Goal: Task Accomplishment & Management: Manage account settings

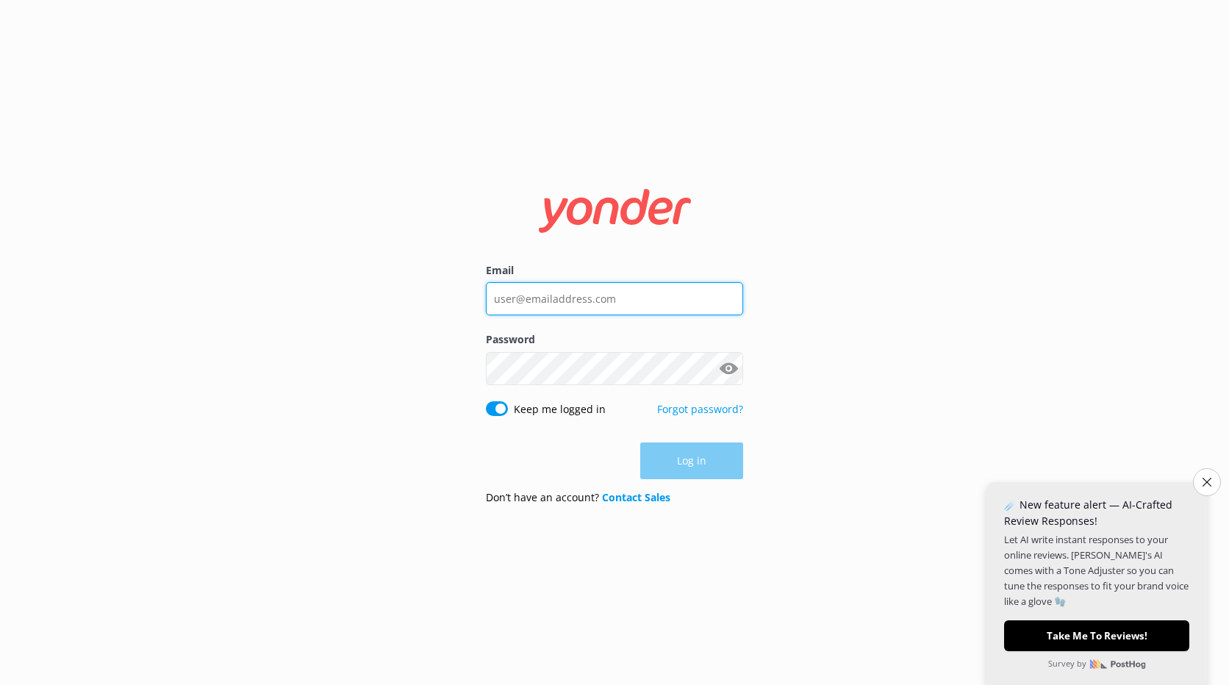
click at [640, 301] on input "Email" at bounding box center [614, 298] width 257 height 33
click at [309, 353] on div "Email Password Show password Keep me logged in Forgot password? Log in Don’t ha…" at bounding box center [614, 342] width 1229 height 685
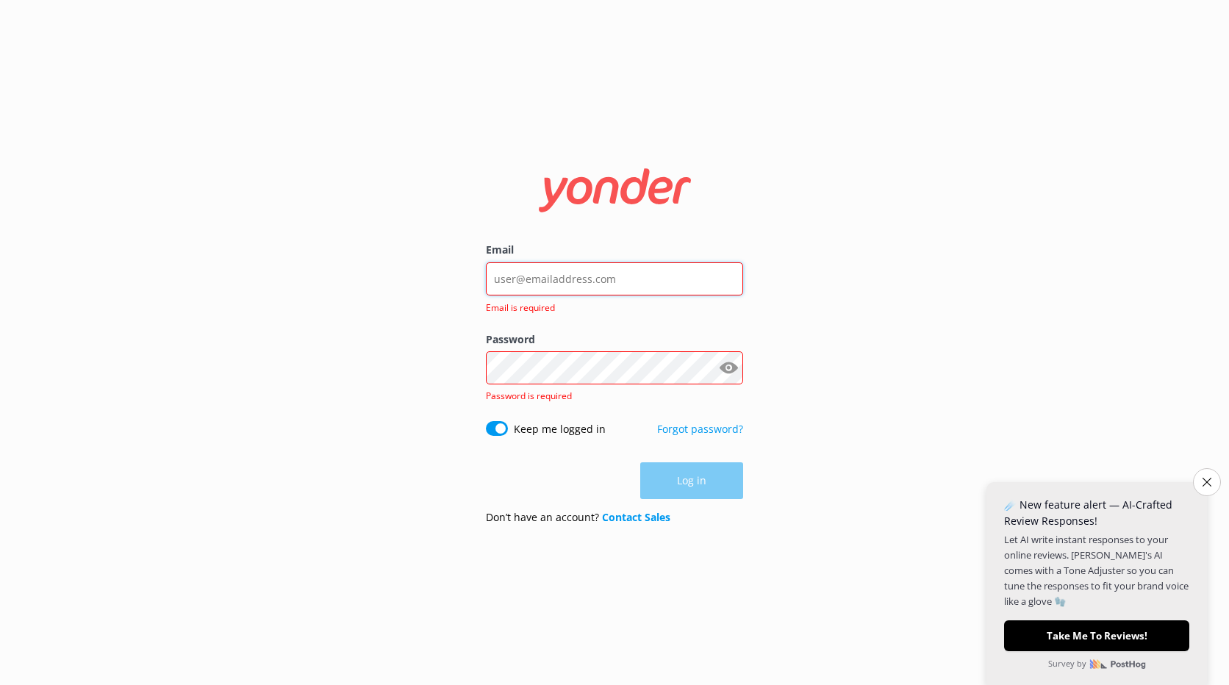
click at [554, 266] on input "Email" at bounding box center [614, 278] width 257 height 33
drag, startPoint x: 941, startPoint y: 334, endPoint x: 815, endPoint y: 68, distance: 293.8
click at [941, 332] on div "Email Email is required Password Show password Password is required Keep me log…" at bounding box center [614, 342] width 1229 height 685
click at [697, 422] on link "Forgot password?" at bounding box center [700, 429] width 86 height 14
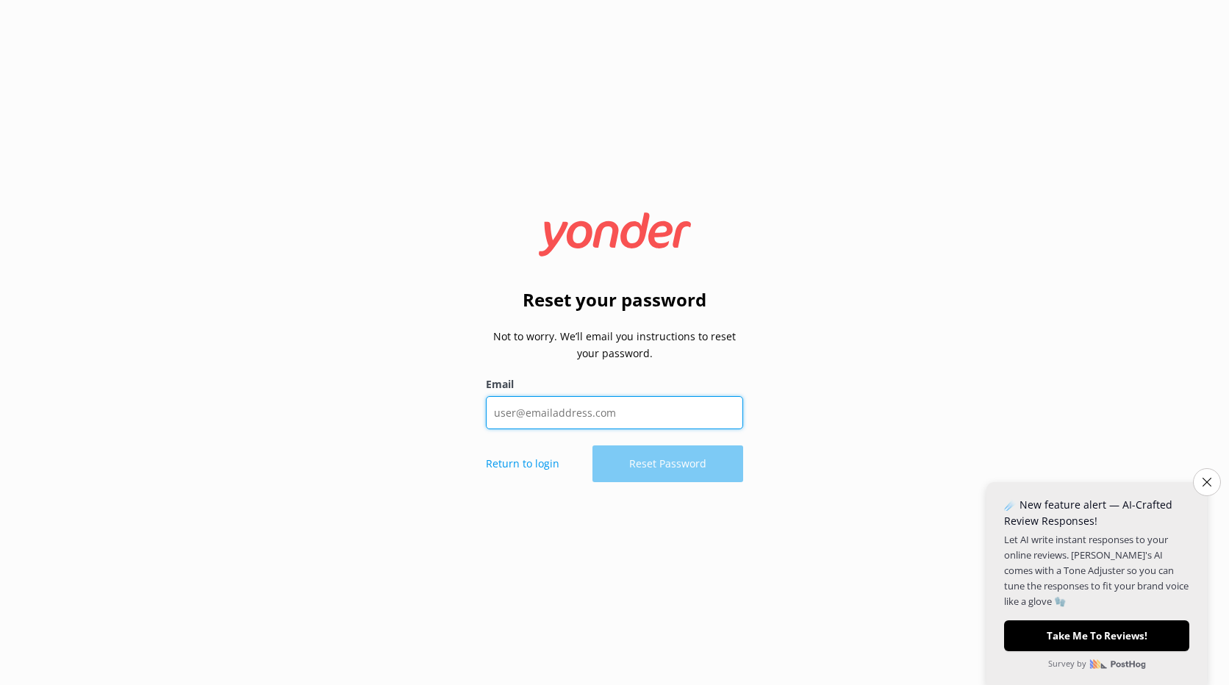
click at [593, 423] on input "Email" at bounding box center [614, 412] width 257 height 33
type input "[PERSON_NAME][EMAIL_ADDRESS][PERSON_NAME][DOMAIN_NAME]"
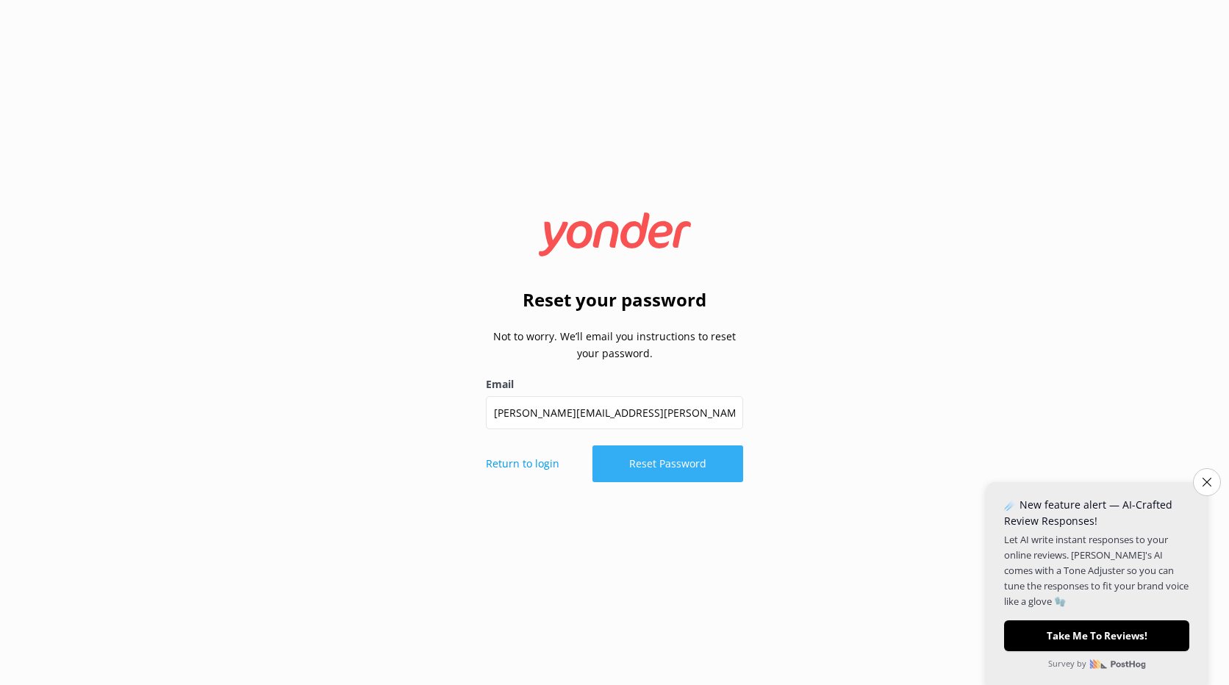
click at [645, 469] on button "Reset Password" at bounding box center [667, 463] width 151 height 37
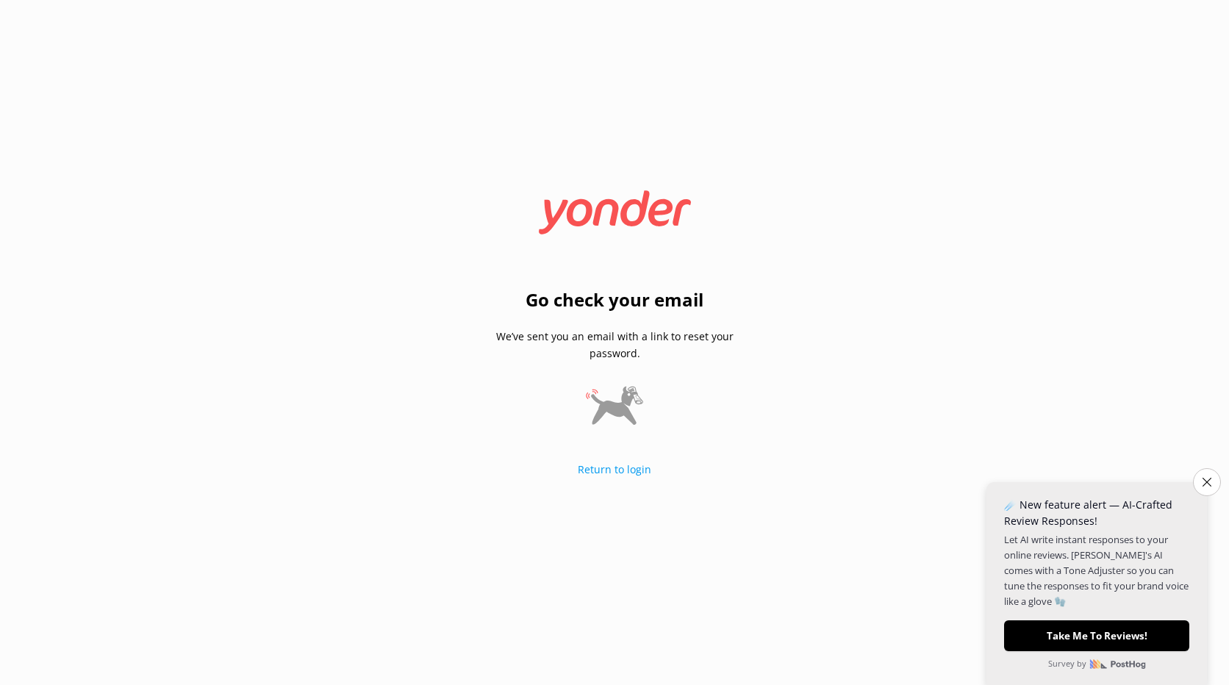
click at [702, 547] on div "Go check your email We’ve sent you an email with a link to reset your password.…" at bounding box center [614, 342] width 1229 height 685
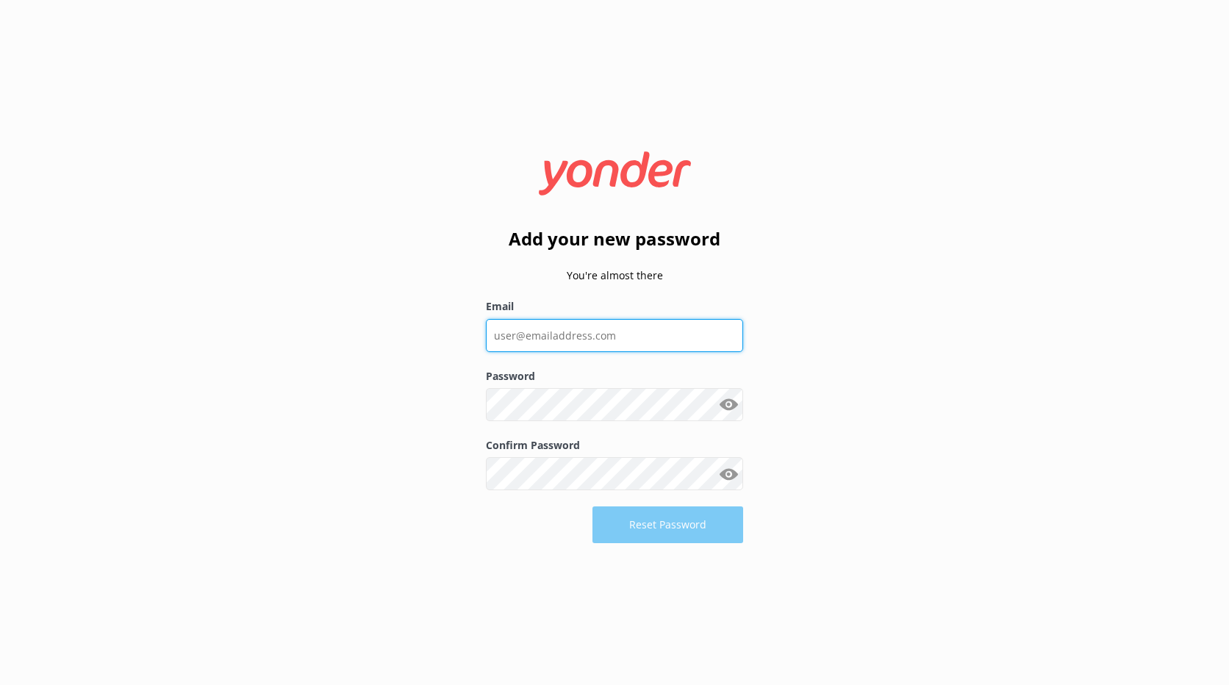
click at [591, 342] on input "Email" at bounding box center [614, 335] width 257 height 33
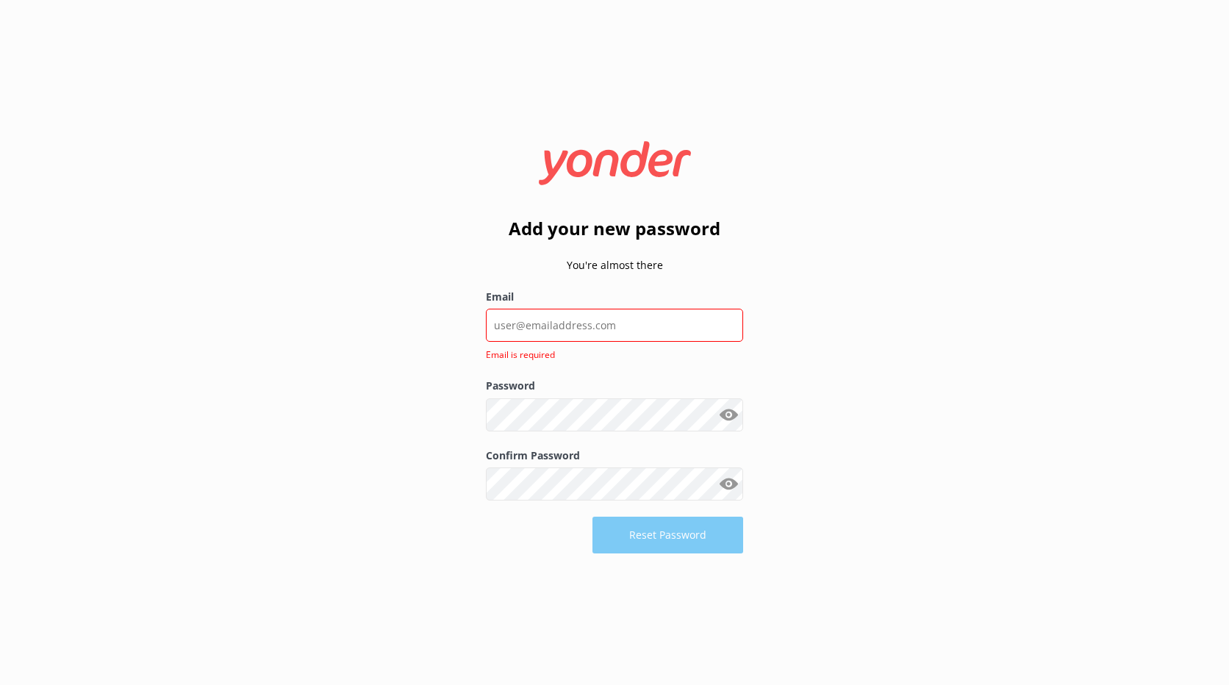
click at [373, 356] on div "Add your new password You're almost there Email Email is required Password Show…" at bounding box center [614, 342] width 1229 height 685
click at [582, 322] on input "Email" at bounding box center [614, 325] width 257 height 33
type input "[PERSON_NAME][EMAIL_ADDRESS][PERSON_NAME][DOMAIN_NAME]"
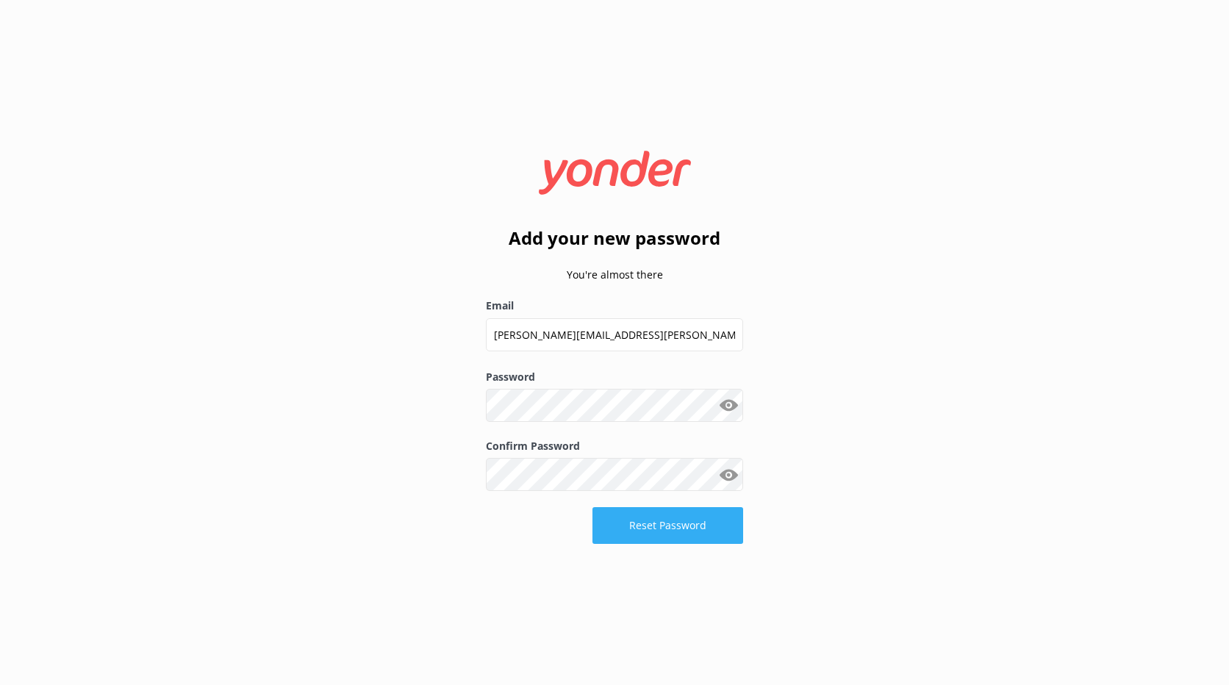
click at [669, 535] on button "Reset Password" at bounding box center [667, 525] width 151 height 37
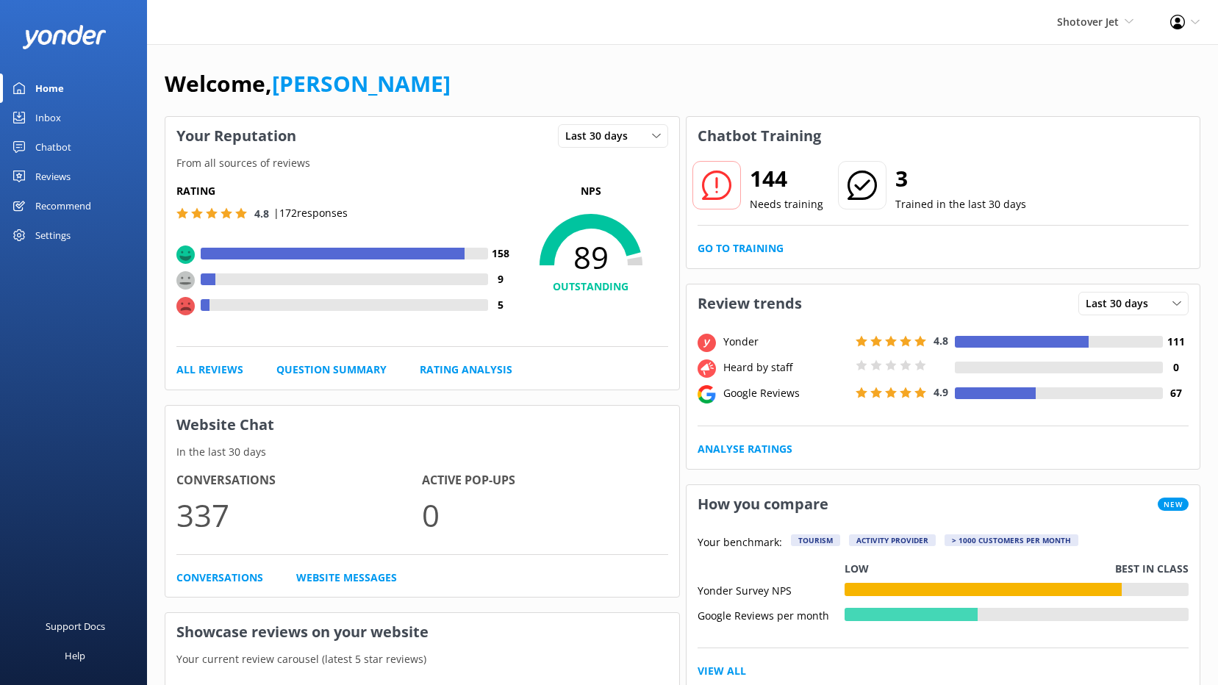
click at [56, 236] on div "Settings" at bounding box center [52, 234] width 35 height 29
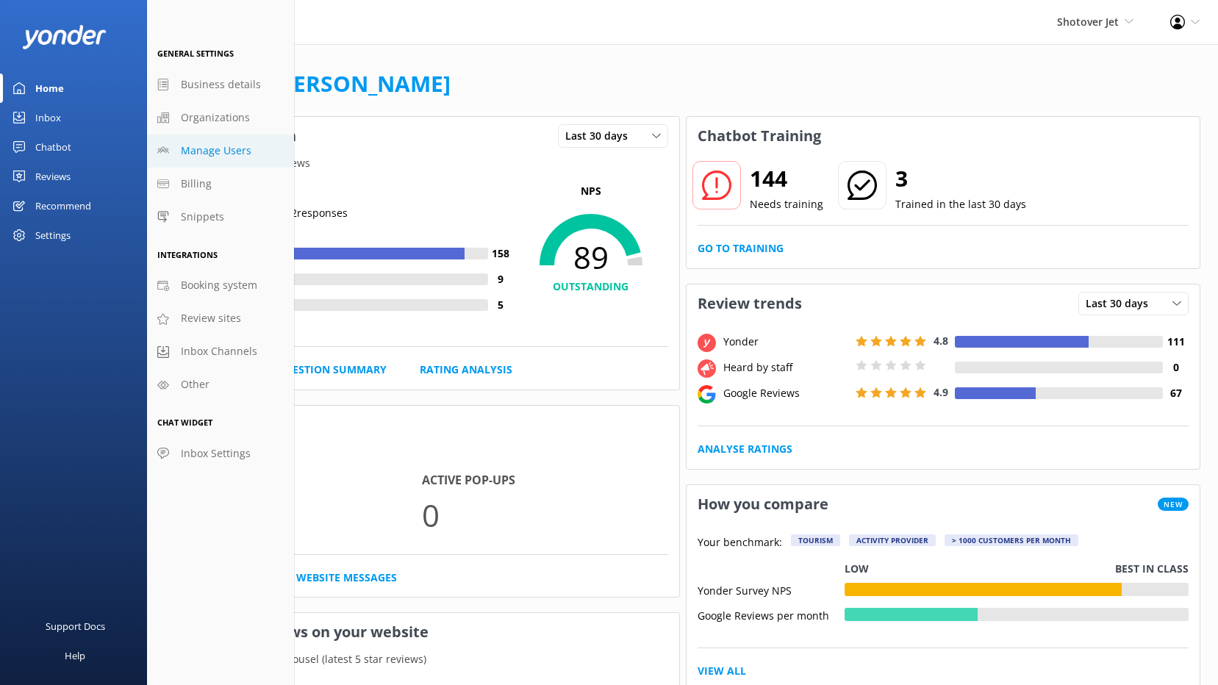
click at [205, 155] on span "Manage Users" at bounding box center [216, 151] width 71 height 16
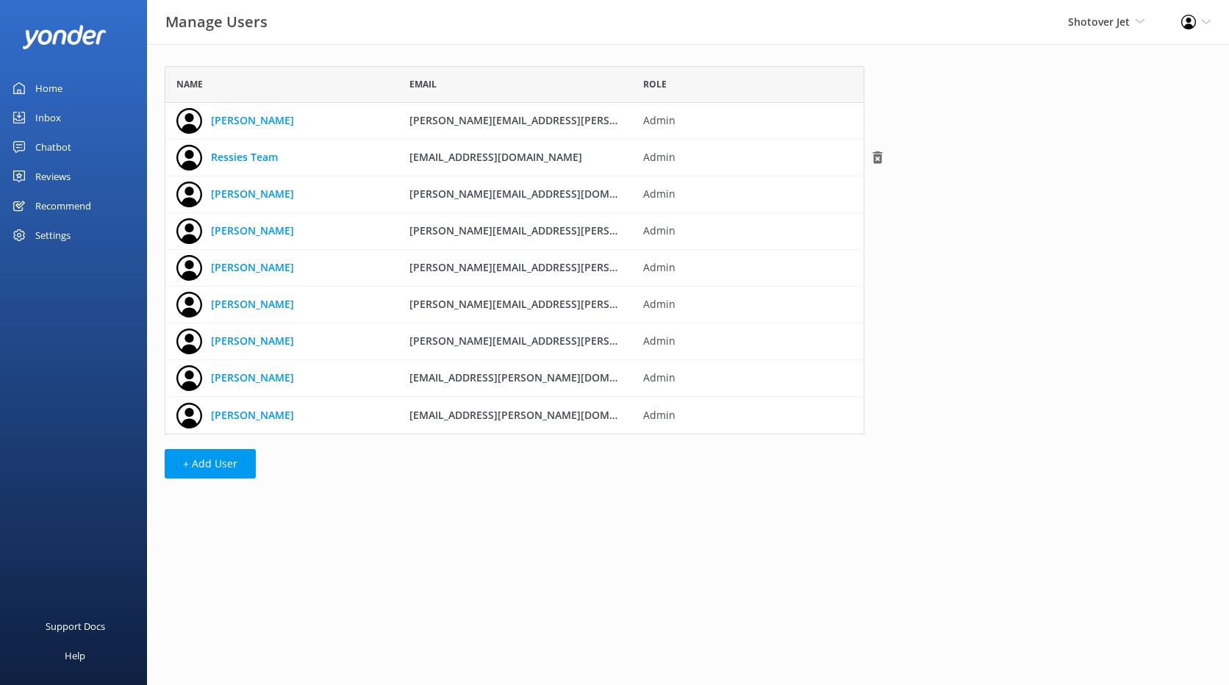
scroll to position [357, 689]
click at [226, 461] on button "+ Add User" at bounding box center [210, 463] width 91 height 29
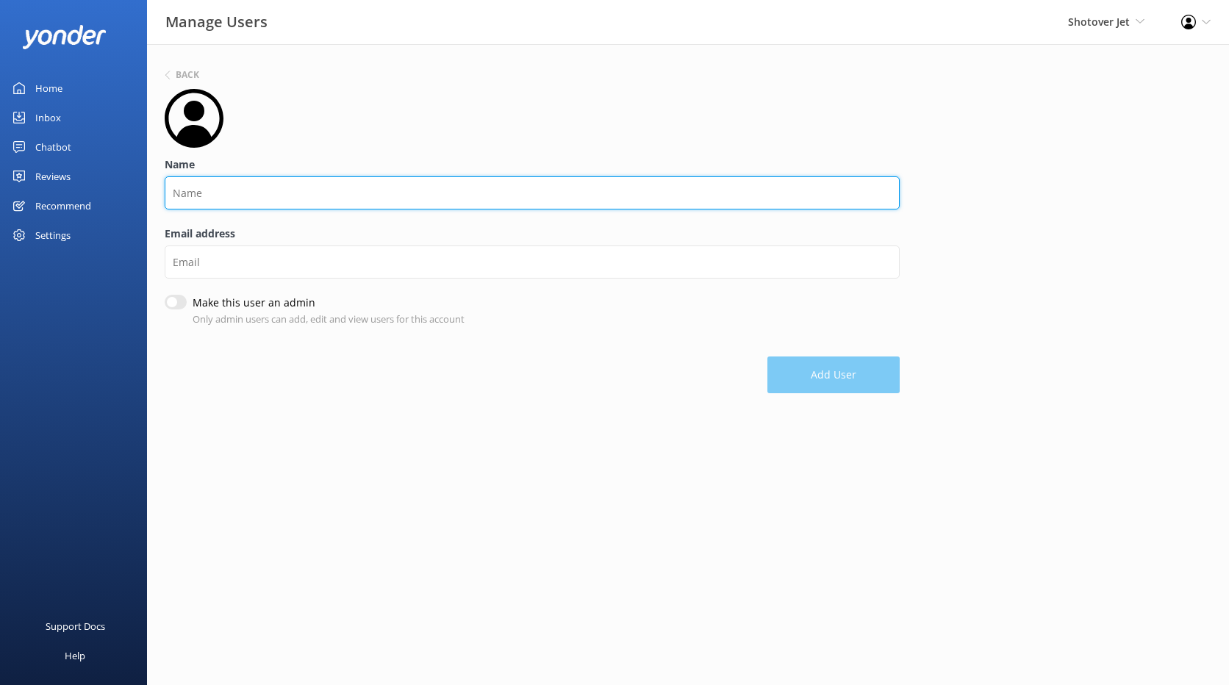
click at [190, 190] on input "Name" at bounding box center [532, 192] width 735 height 33
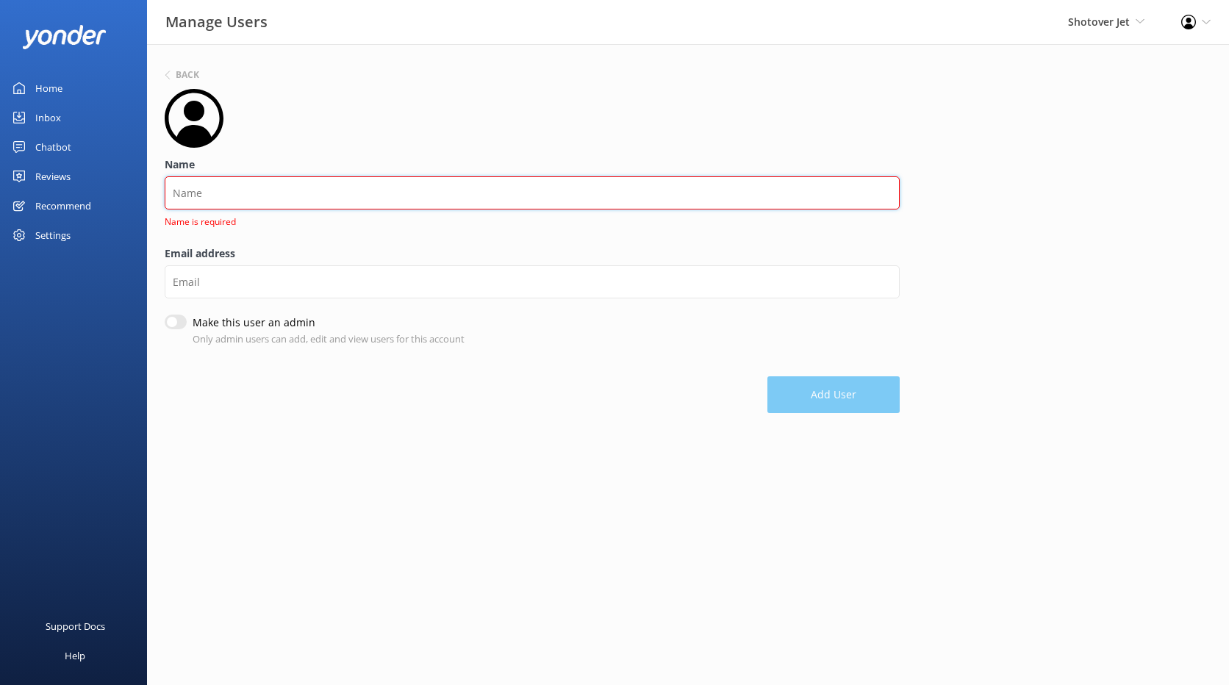
drag, startPoint x: 388, startPoint y: 181, endPoint x: 388, endPoint y: 193, distance: 11.0
click at [388, 181] on input "Name" at bounding box center [532, 192] width 735 height 33
paste input "Lauren"
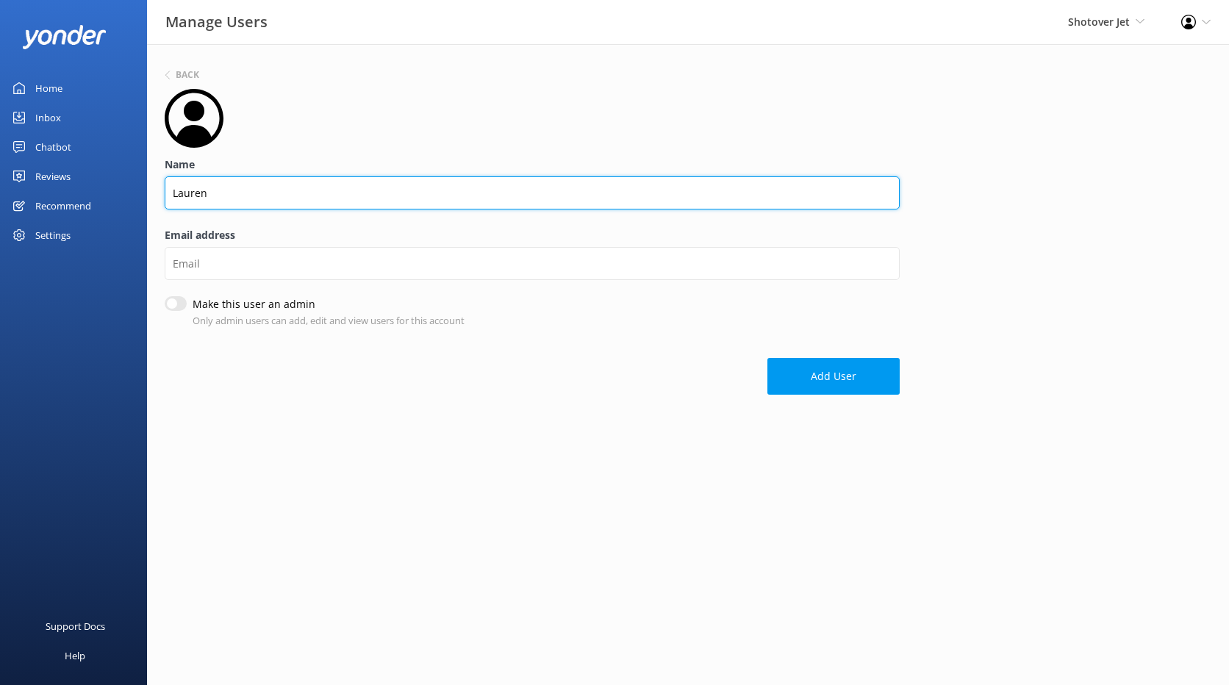
click at [334, 190] on input "Lauren" at bounding box center [532, 192] width 735 height 33
paste input "Connolly"
type input "Lauren Connolly"
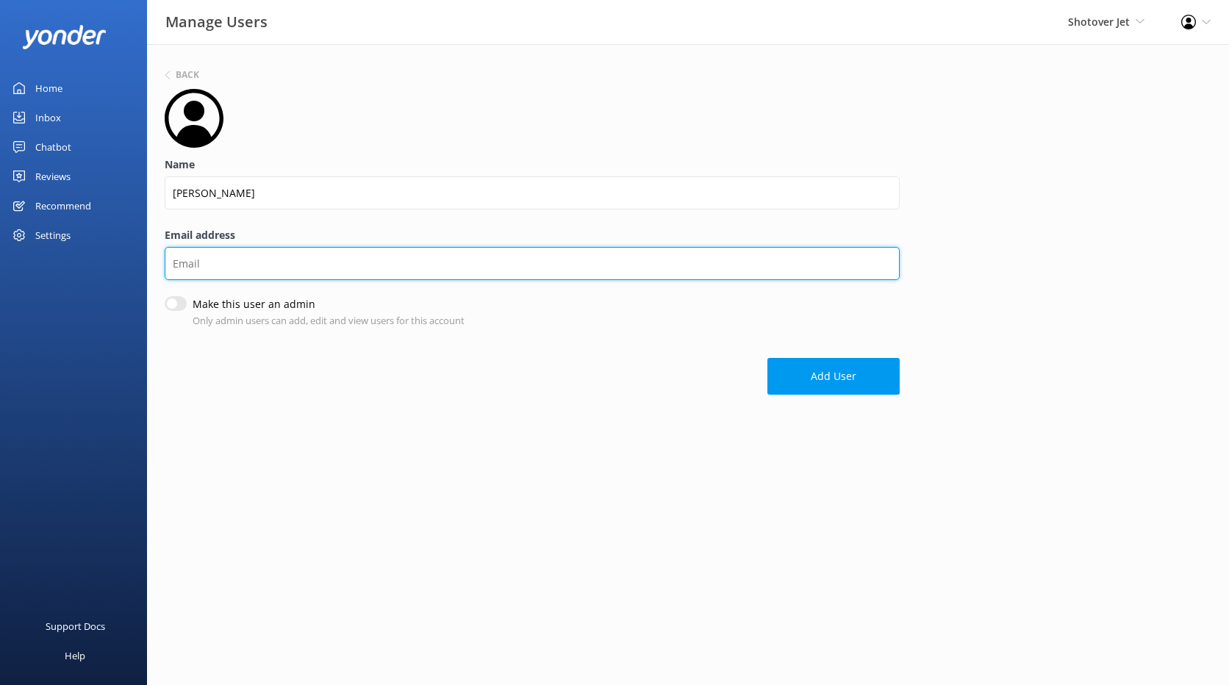
click at [278, 264] on input "Email address" at bounding box center [532, 263] width 735 height 33
paste input "Lauren.Connolly@ngaitahu.iwi.nz"
drag, startPoint x: 178, startPoint y: 265, endPoint x: 159, endPoint y: 262, distance: 19.5
click at [159, 262] on div "Back Name Lauren Connolly Email address Lauren.Connolly@ngaitahu.iwi.nz Make th…" at bounding box center [688, 234] width 1082 height 380
click at [210, 263] on input "lauren.Connolly@ngaitahu.iwi.nz" at bounding box center [532, 263] width 735 height 33
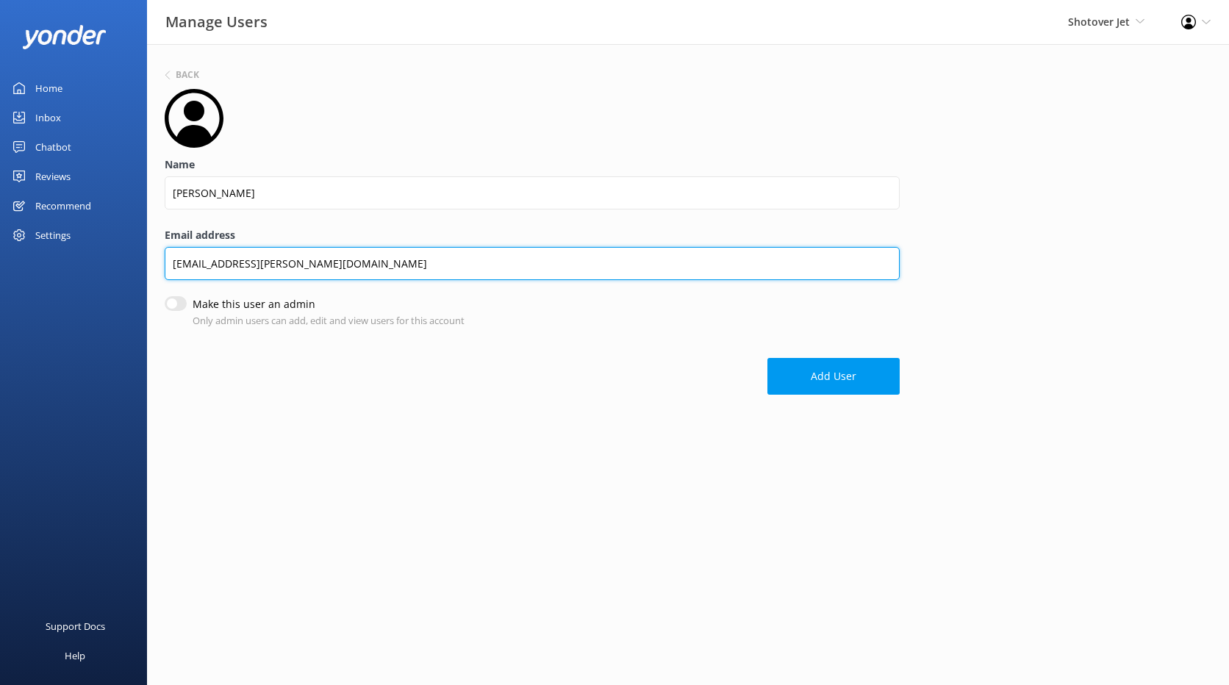
click at [358, 256] on input "lauren.connolly@ngaitahu.iwi.nz" at bounding box center [532, 263] width 735 height 33
type input "lauren.connolly@ngaitahu.iwi.nz"
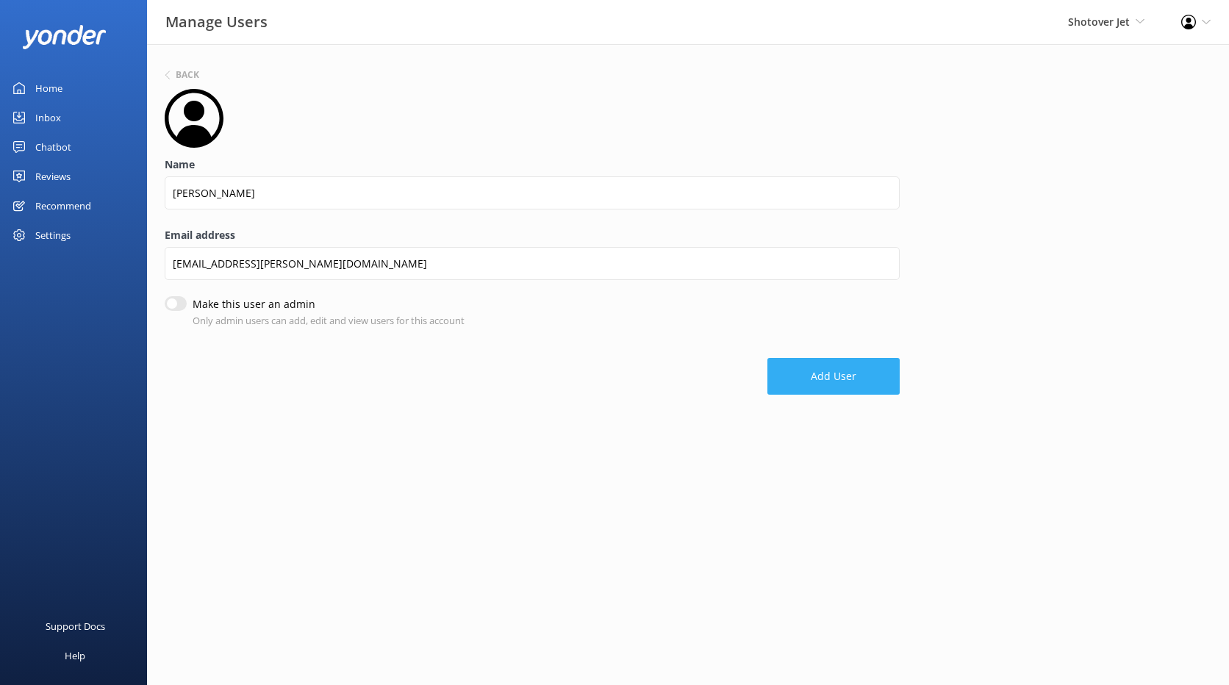
click at [864, 383] on button "Add User" at bounding box center [833, 376] width 132 height 37
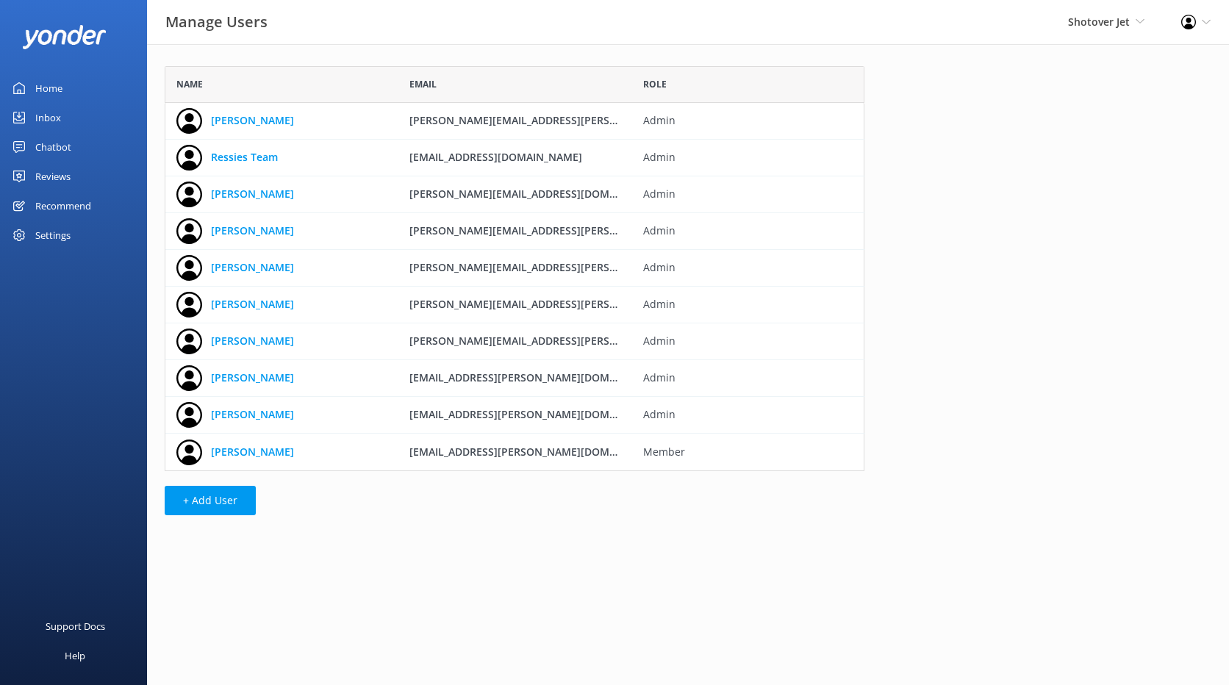
scroll to position [394, 689]
click at [279, 450] on link "Lauren Connolly" at bounding box center [252, 452] width 83 height 16
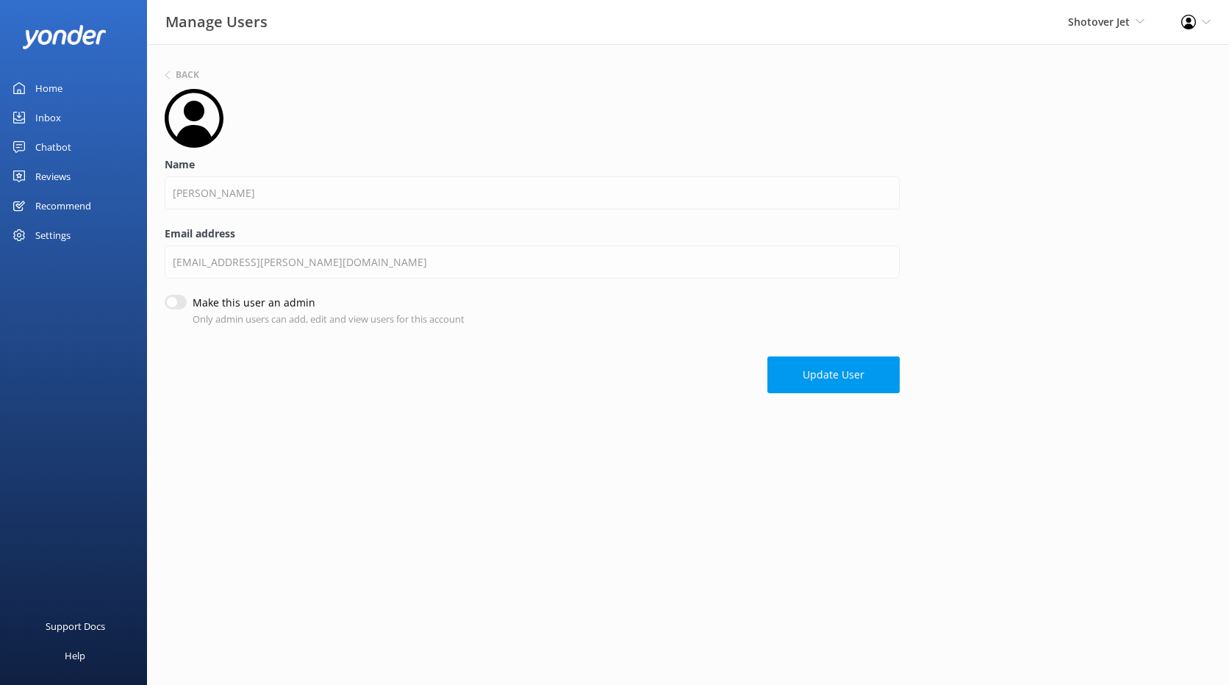
click at [176, 303] on input "Make this user an admin" at bounding box center [176, 302] width 22 height 15
click at [177, 302] on input "Make this user an admin" at bounding box center [176, 302] width 22 height 15
checkbox input "true"
click at [863, 378] on button "Update User" at bounding box center [833, 374] width 132 height 37
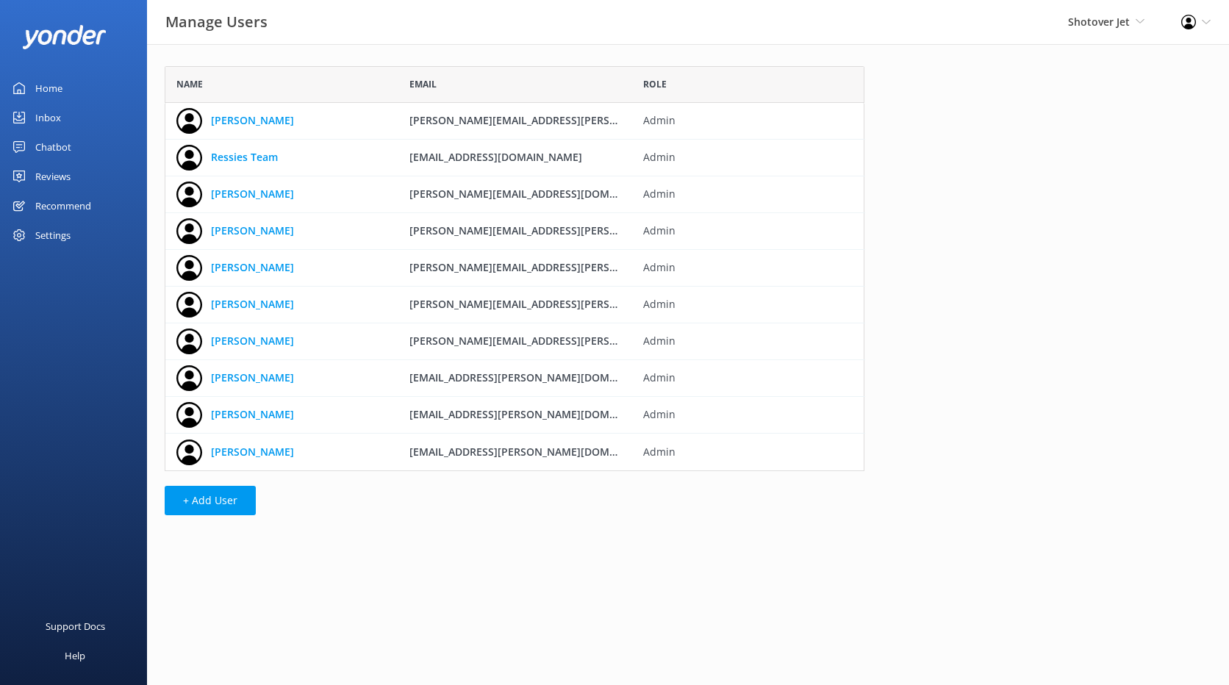
scroll to position [394, 689]
click at [413, 573] on html "Manage Users Shotover Jet Shotover Jet Dart River Adventures Profile Settings L…" at bounding box center [614, 342] width 1229 height 685
click at [268, 451] on link "Lauren Connolly" at bounding box center [252, 452] width 83 height 16
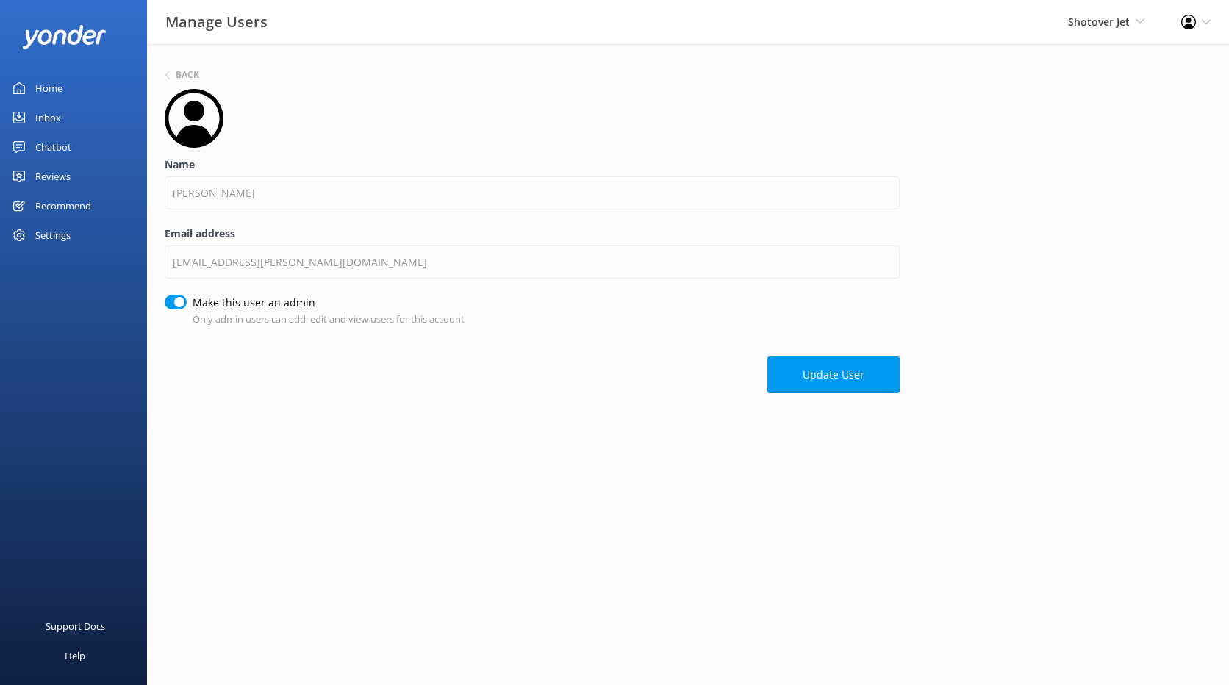
click at [471, 493] on html "Manage Users Shotover Jet Shotover Jet Dart River Adventures Profile Settings L…" at bounding box center [614, 342] width 1229 height 685
click at [472, 511] on html "Manage Users Shotover Jet Shotover Jet Dart River Adventures Profile Settings L…" at bounding box center [614, 342] width 1229 height 685
click at [326, 475] on html "Manage Users Shotover Jet Shotover Jet Dart River Adventures Profile Settings L…" at bounding box center [614, 342] width 1229 height 685
click at [1112, 143] on div "Back Name Lauren Connolly Email address lauren.connolly@ngaitahu.iwi.nz Make th…" at bounding box center [688, 233] width 1082 height 378
click at [835, 369] on button "Update User" at bounding box center [833, 374] width 132 height 37
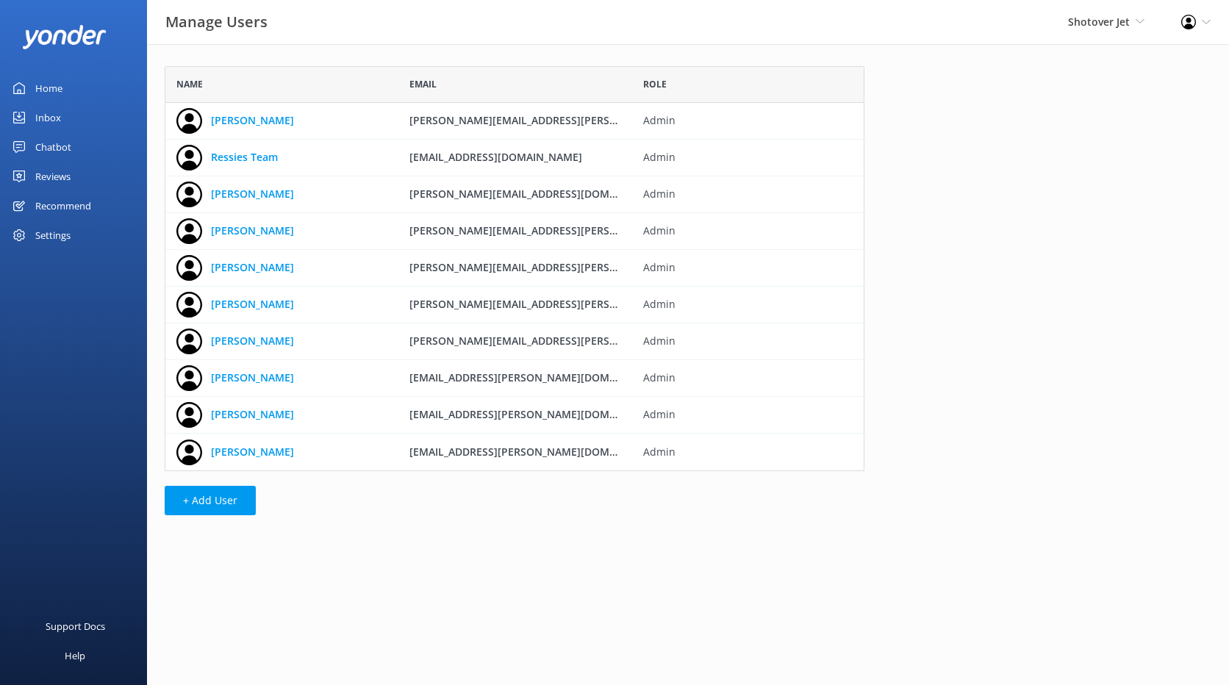
scroll to position [394, 689]
click at [54, 229] on div "Settings" at bounding box center [52, 234] width 35 height 29
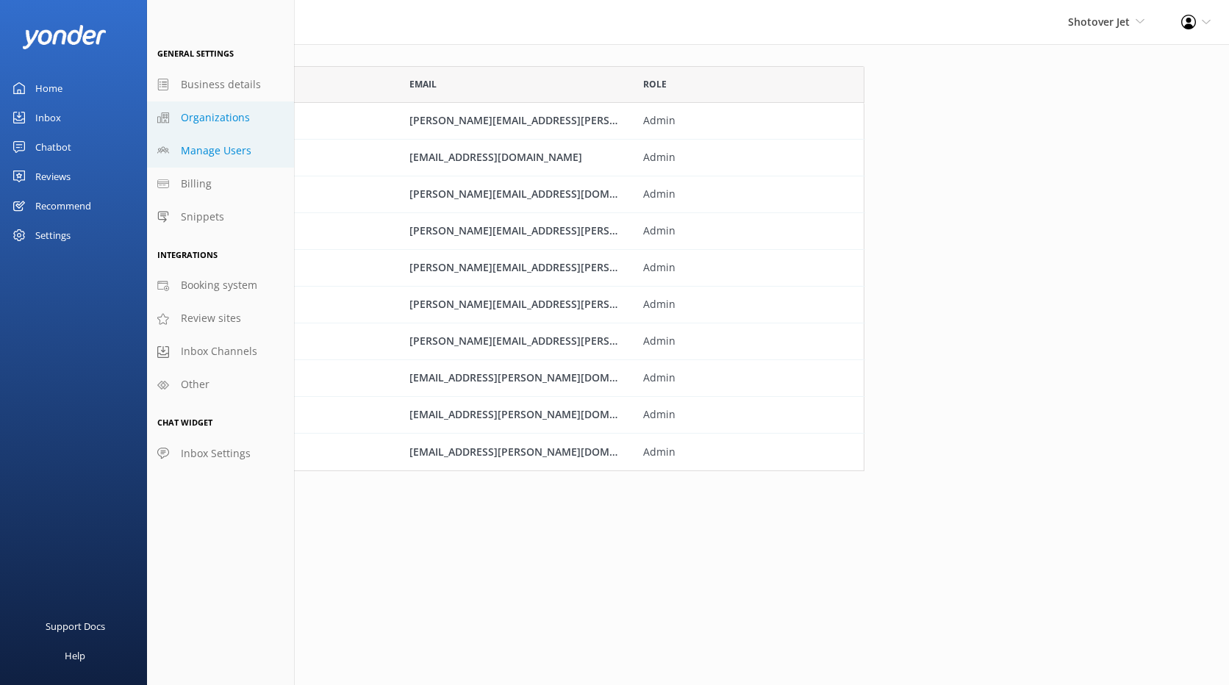
click at [216, 127] on link "Organizations" at bounding box center [220, 117] width 147 height 33
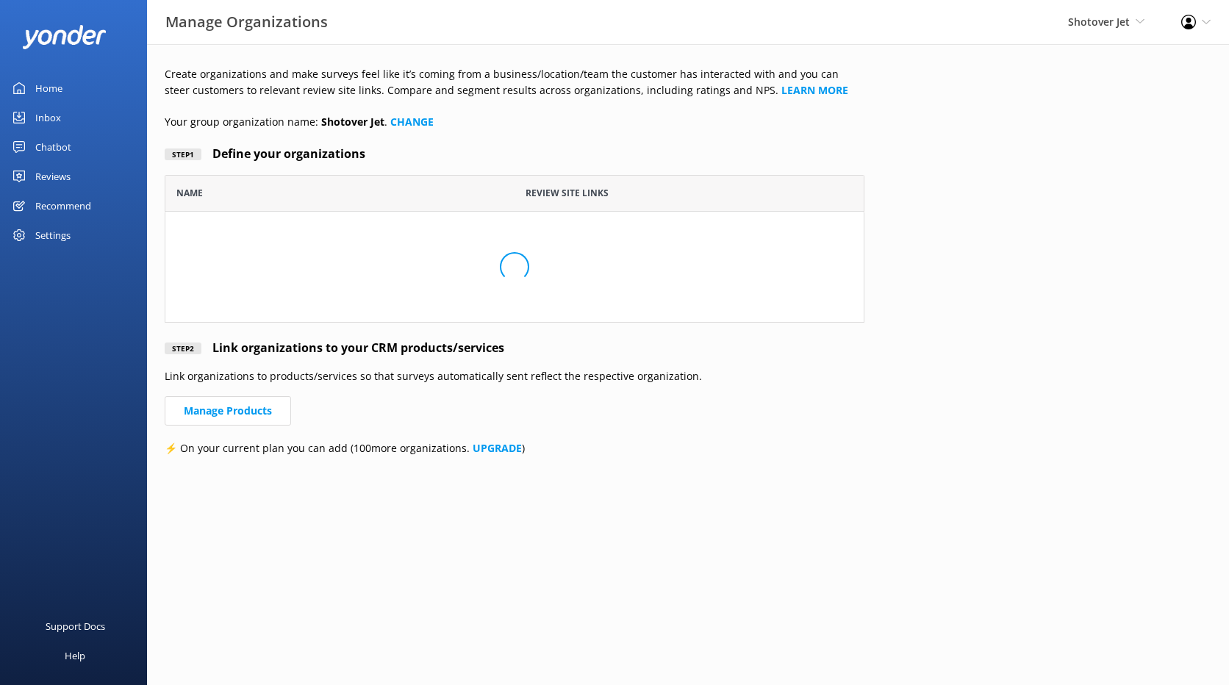
scroll to position [137, 689]
click at [46, 236] on div "Settings" at bounding box center [52, 234] width 35 height 29
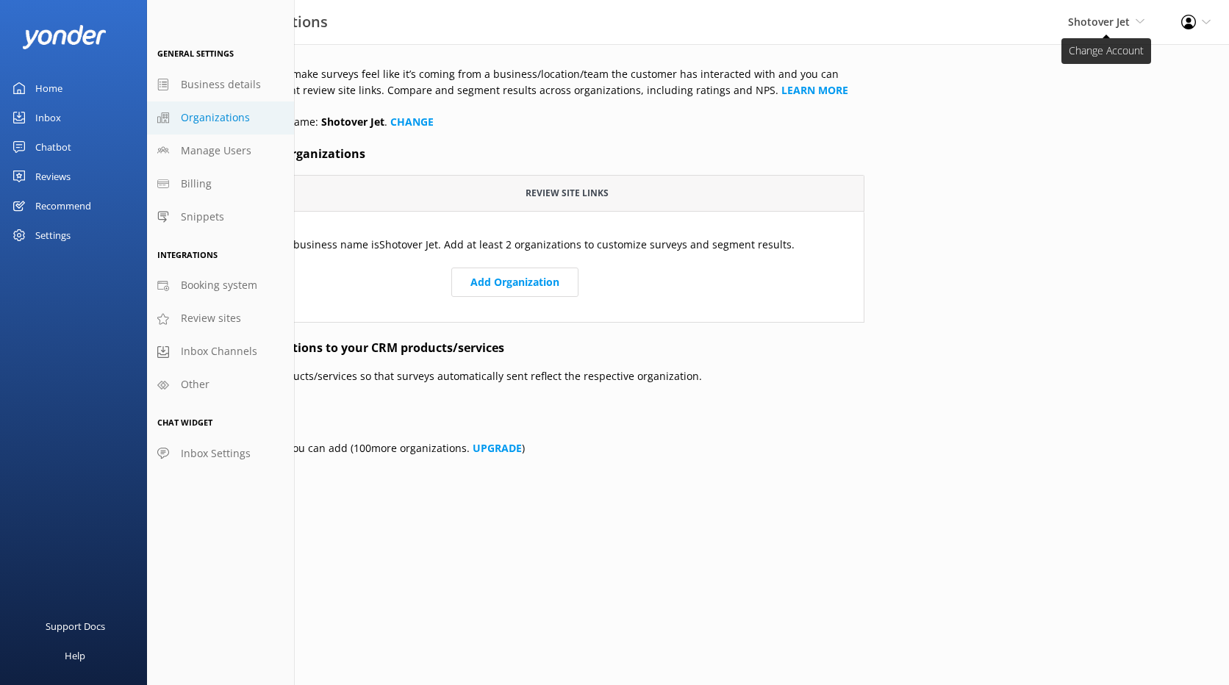
click at [1112, 21] on span "Shotover Jet" at bounding box center [1099, 22] width 62 height 14
click at [62, 228] on div "Settings" at bounding box center [52, 234] width 35 height 29
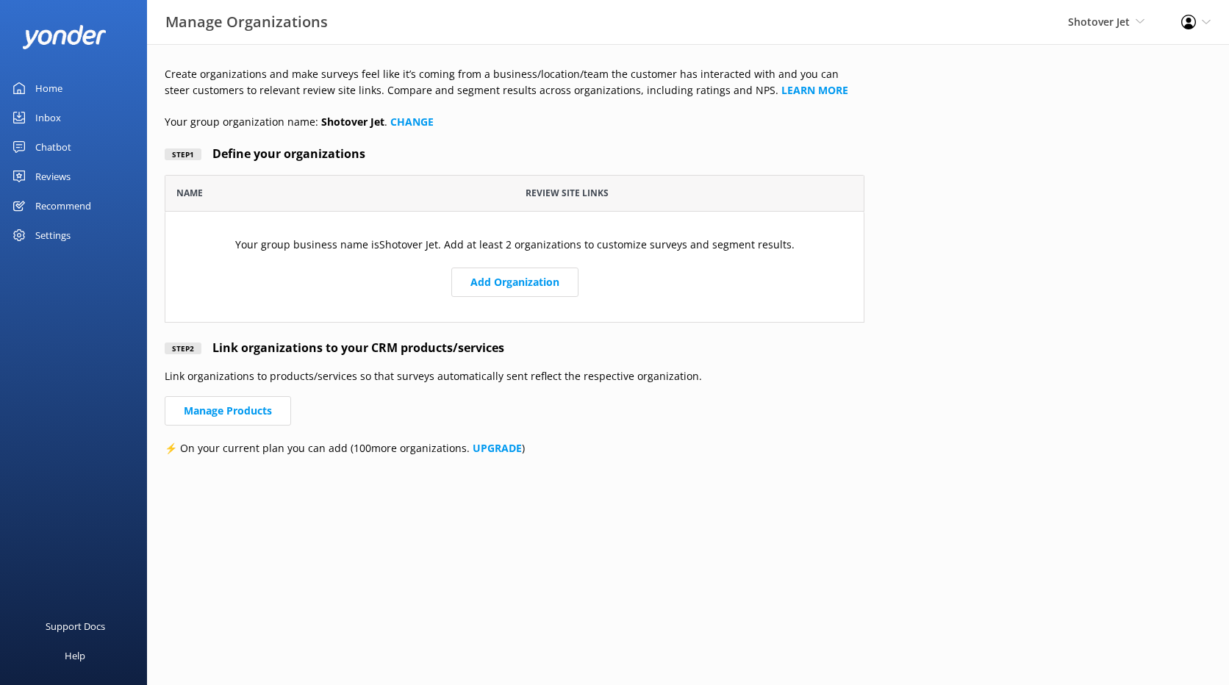
click at [51, 145] on div "Chatbot" at bounding box center [53, 146] width 36 height 29
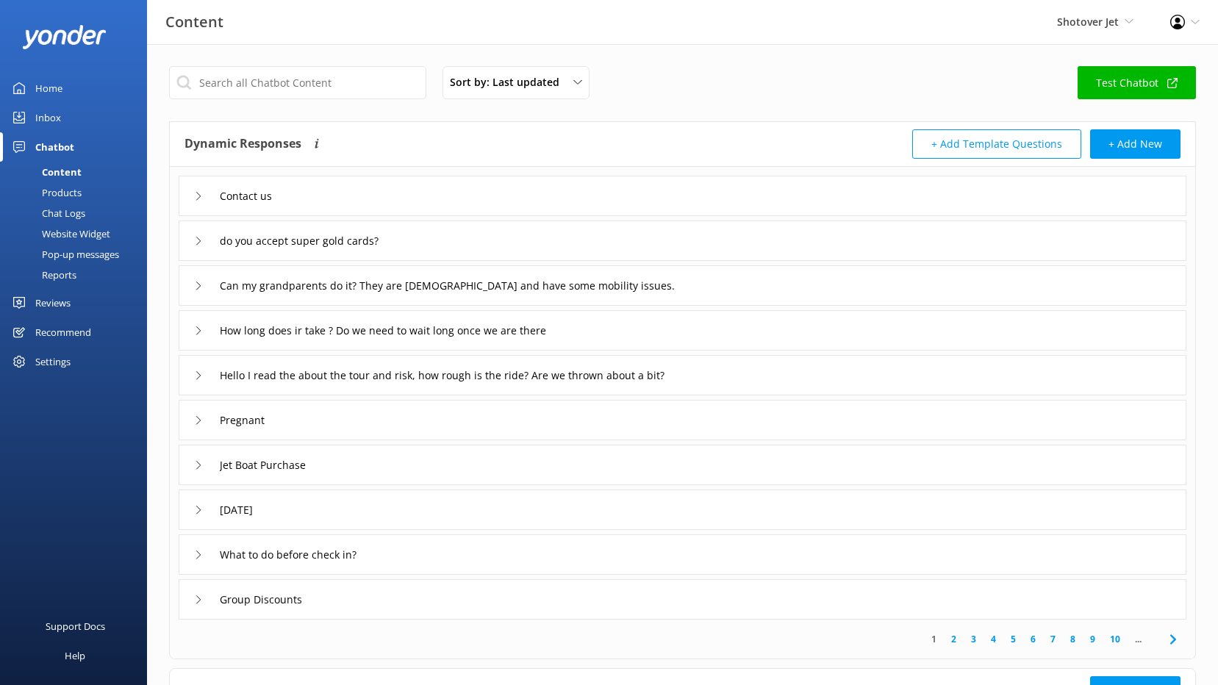
click at [61, 365] on div "Settings" at bounding box center [52, 361] width 35 height 29
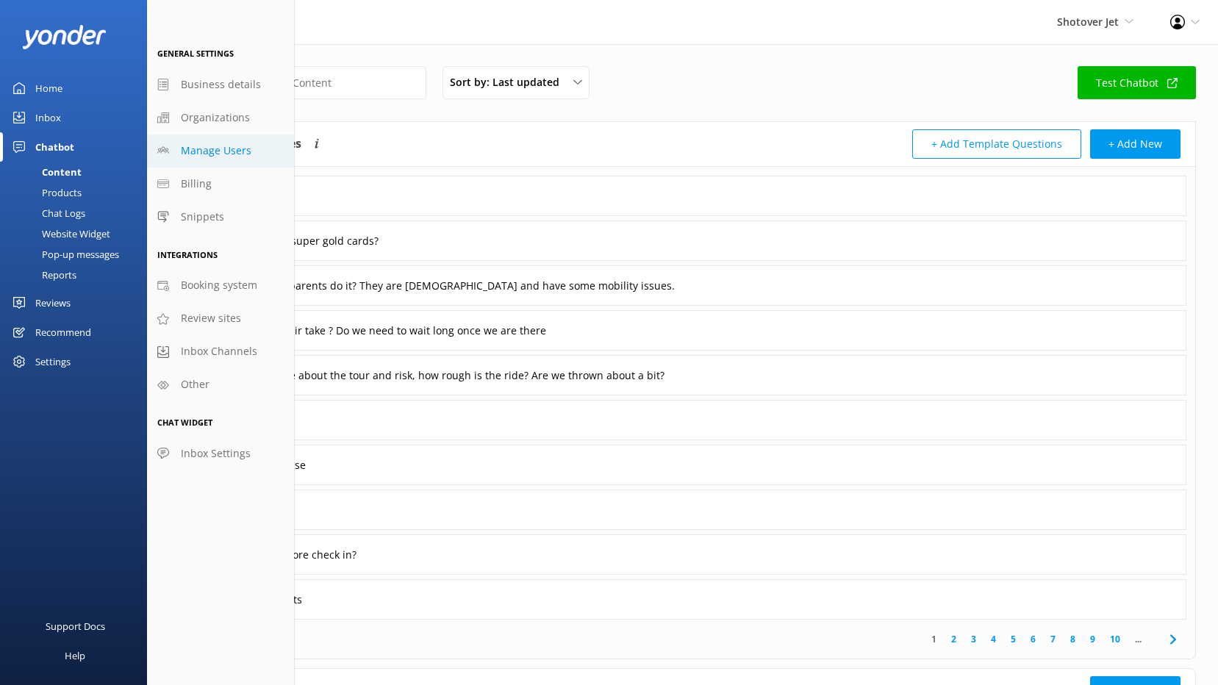
click at [212, 145] on span "Manage Users" at bounding box center [216, 151] width 71 height 16
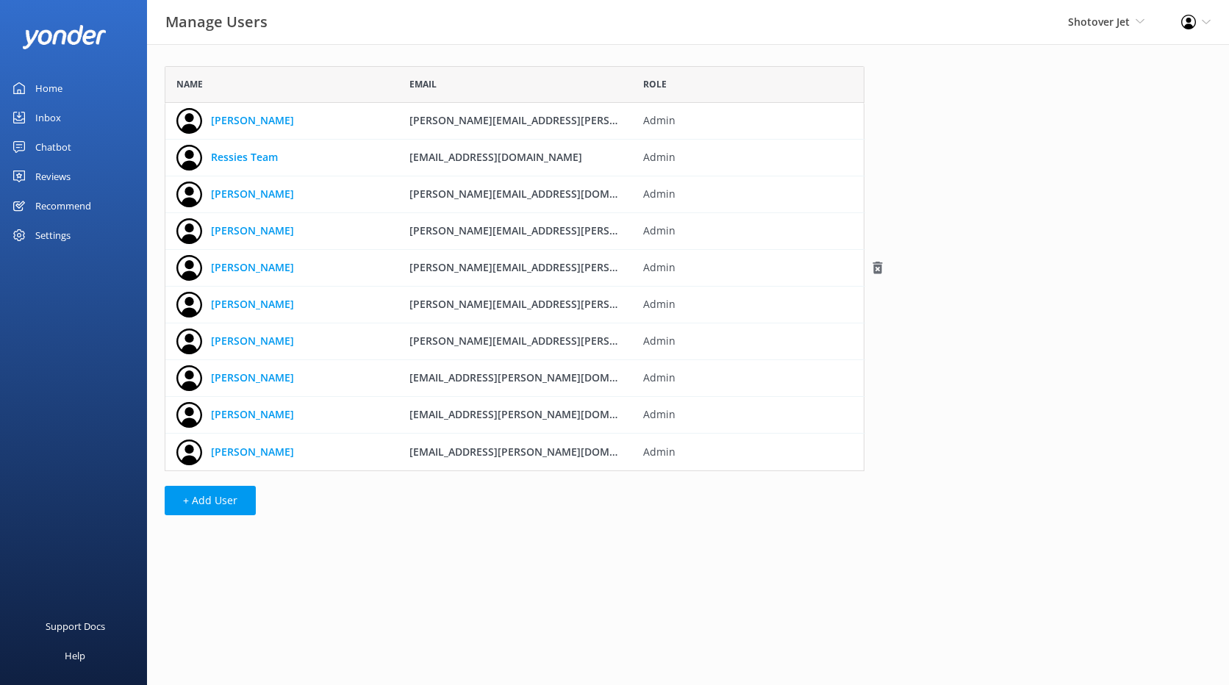
scroll to position [394, 689]
click at [878, 378] on icon "grid" at bounding box center [877, 378] width 15 height 15
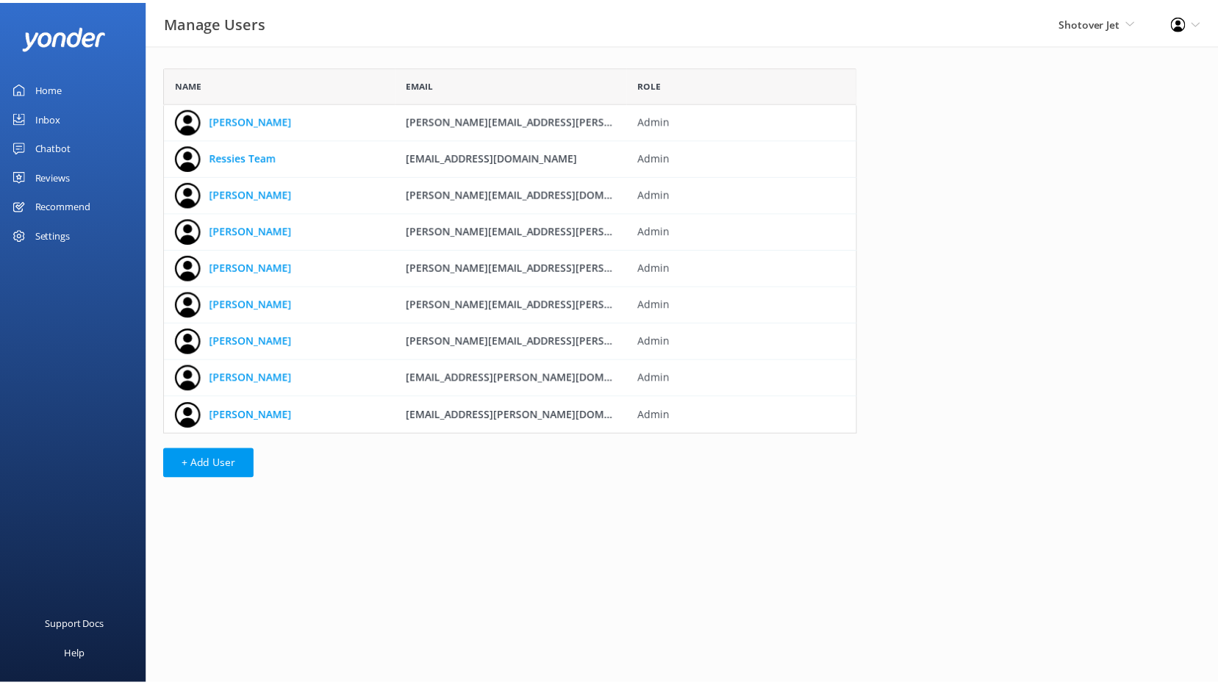
scroll to position [357, 689]
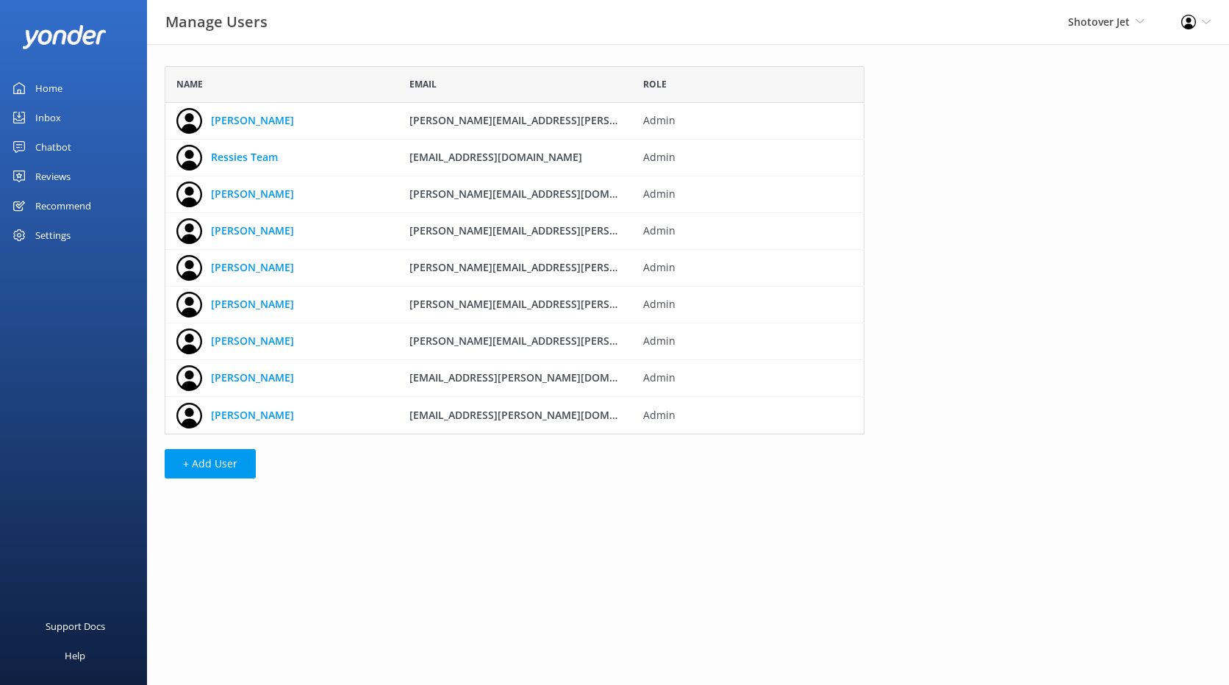
click at [338, 533] on html "Manage Users Shotover Jet Shotover Jet Dart River Adventures Profile Settings L…" at bounding box center [614, 342] width 1229 height 685
click at [59, 88] on div "Home" at bounding box center [48, 87] width 27 height 29
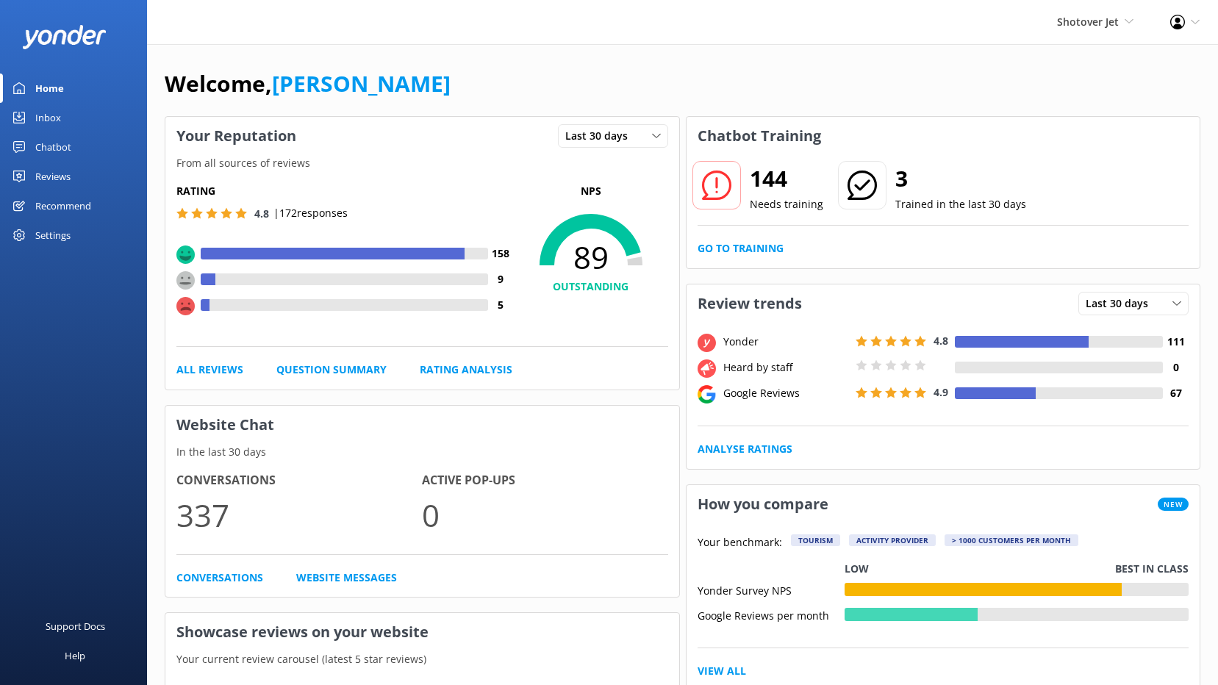
click at [60, 149] on div "Chatbot" at bounding box center [53, 146] width 36 height 29
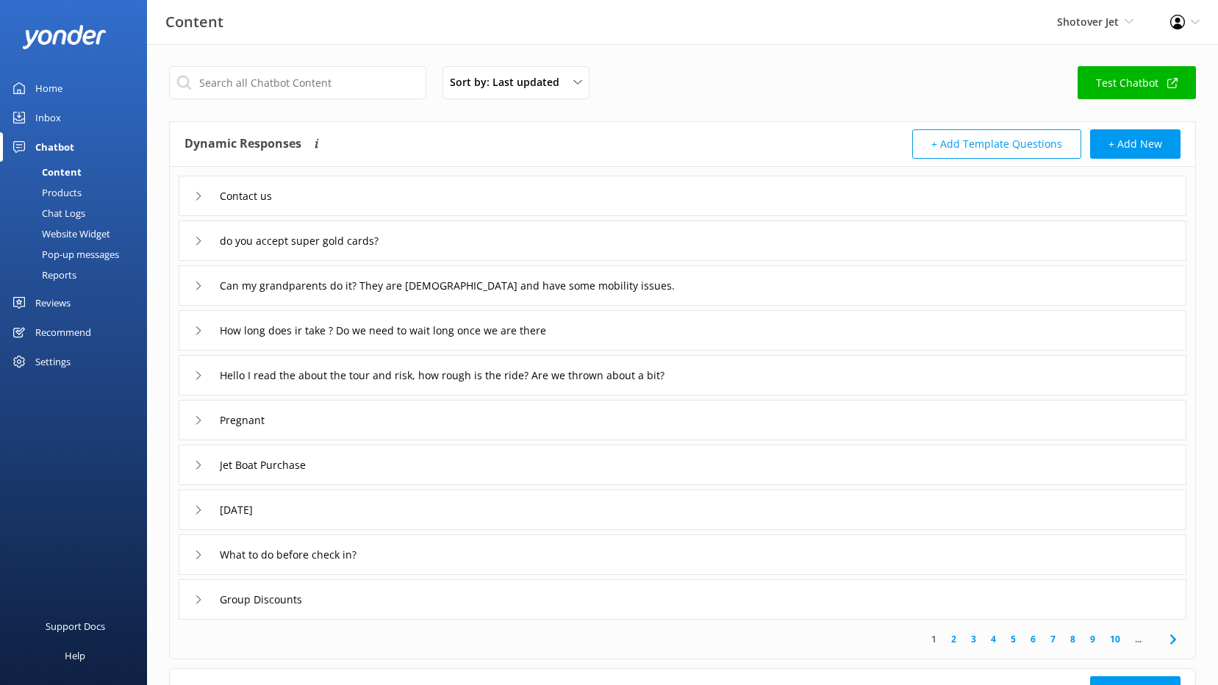
click at [199, 198] on use at bounding box center [198, 196] width 4 height 8
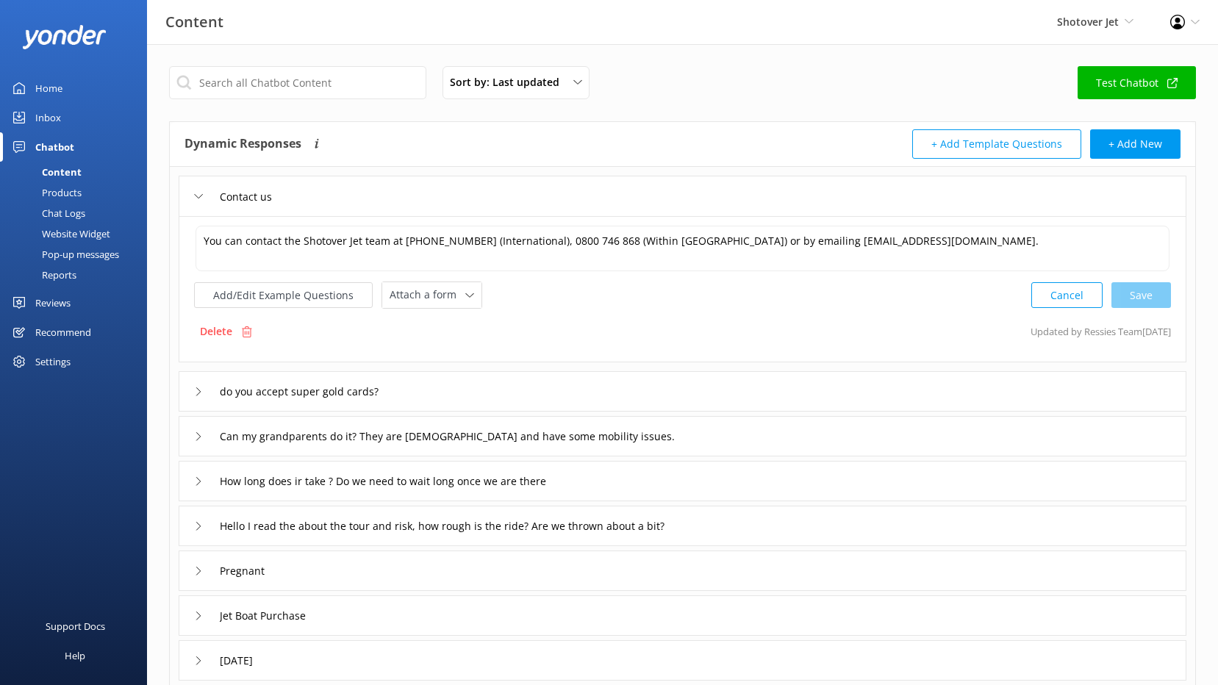
click at [207, 199] on div "Contact us" at bounding box center [235, 196] width 82 height 24
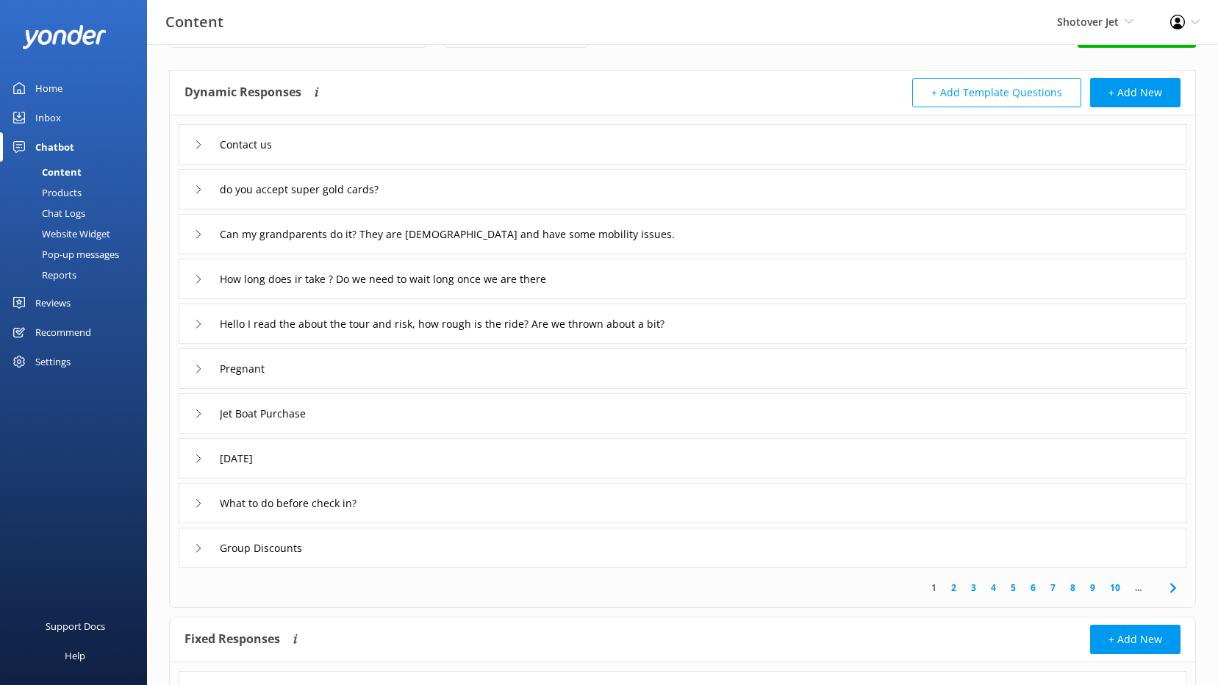
scroll to position [132, 0]
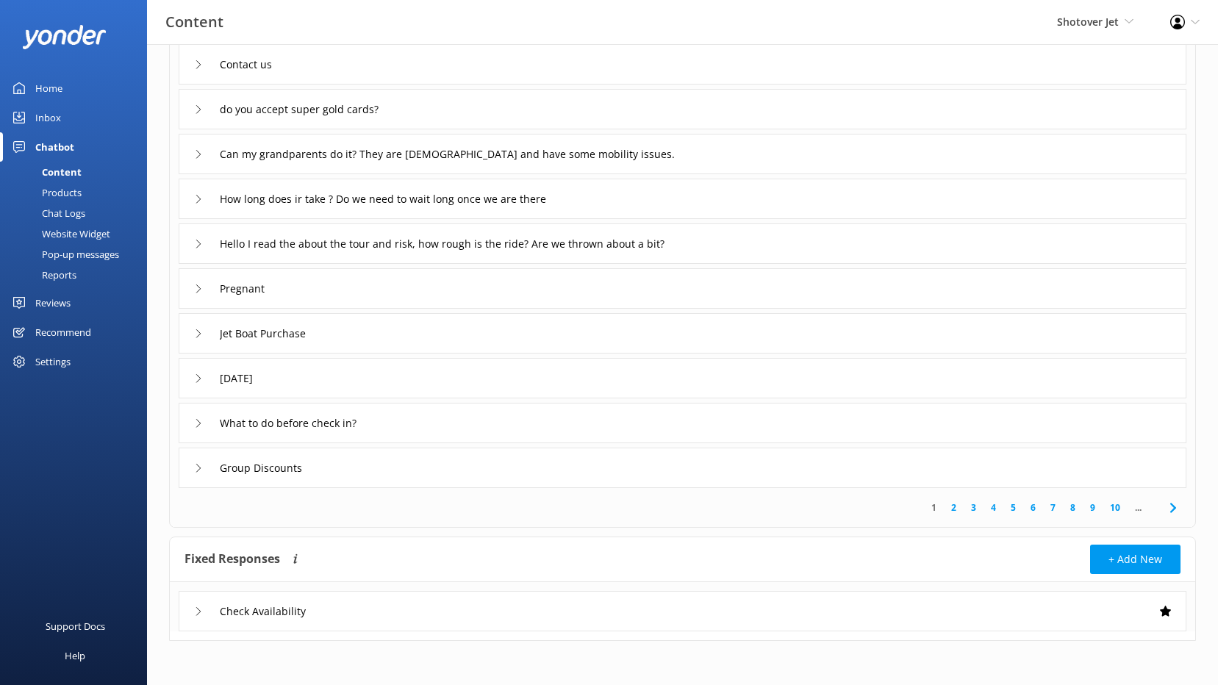
click at [994, 507] on link "4" at bounding box center [993, 507] width 20 height 14
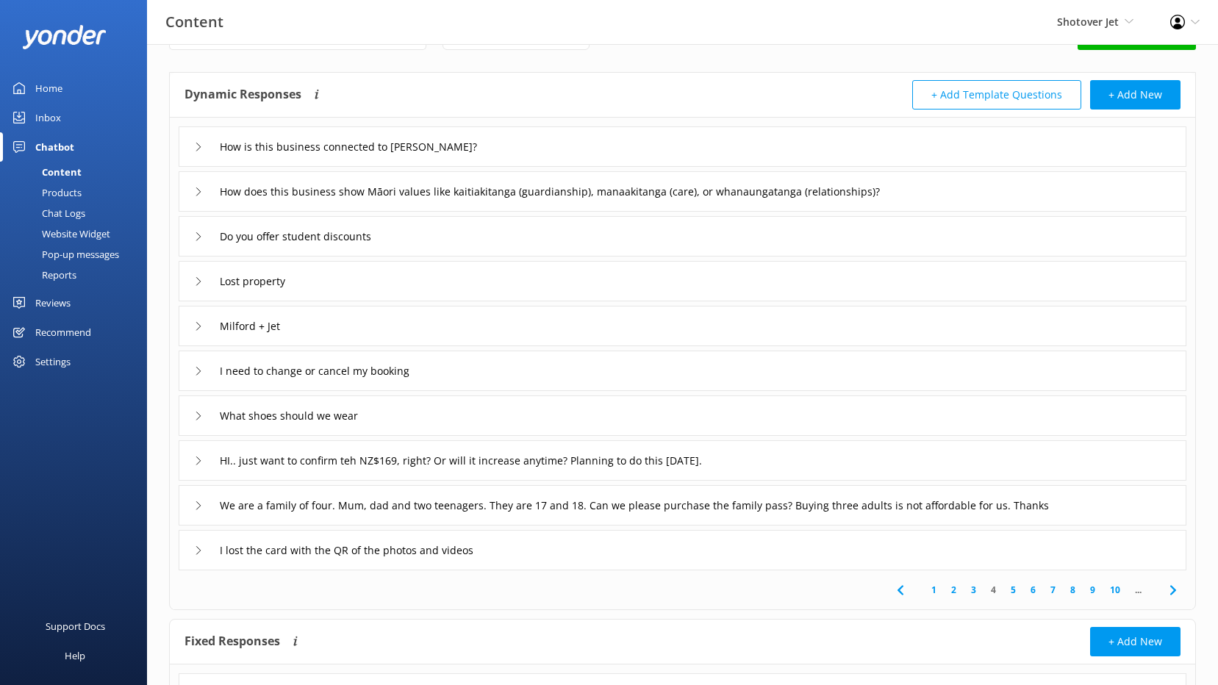
scroll to position [132, 0]
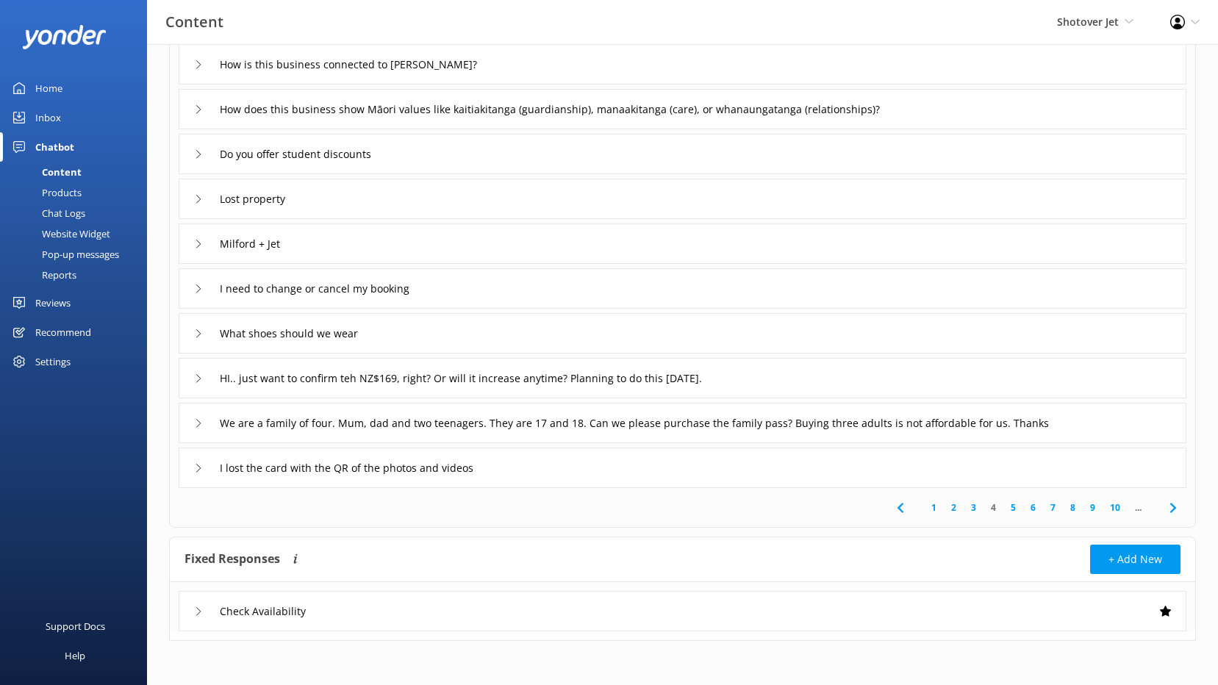
click at [1090, 508] on link "9" at bounding box center [1092, 507] width 20 height 14
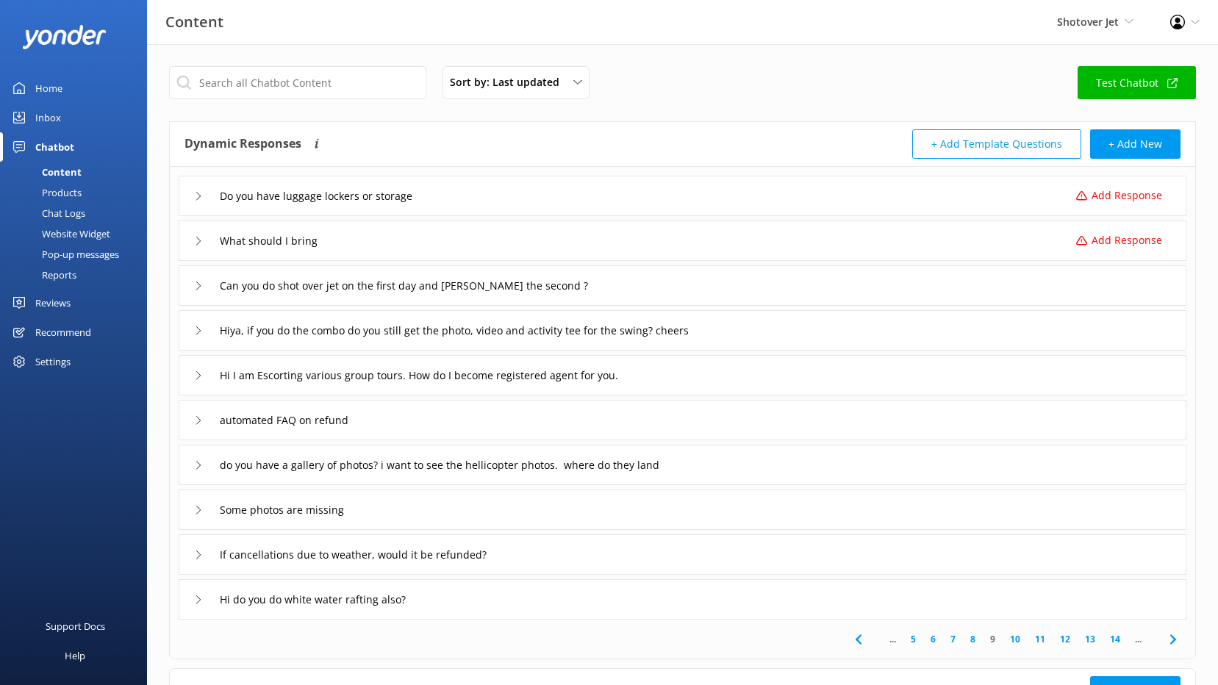
click at [198, 195] on icon at bounding box center [198, 196] width 9 height 9
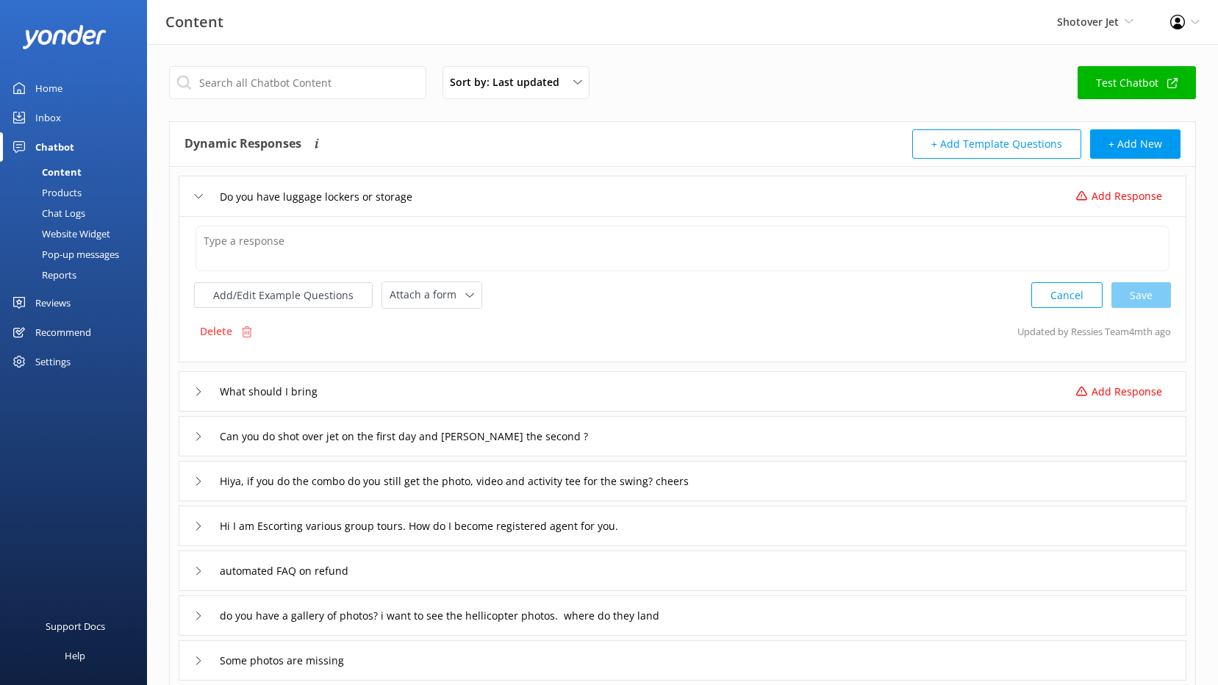
click at [198, 195] on icon at bounding box center [198, 196] width 9 height 9
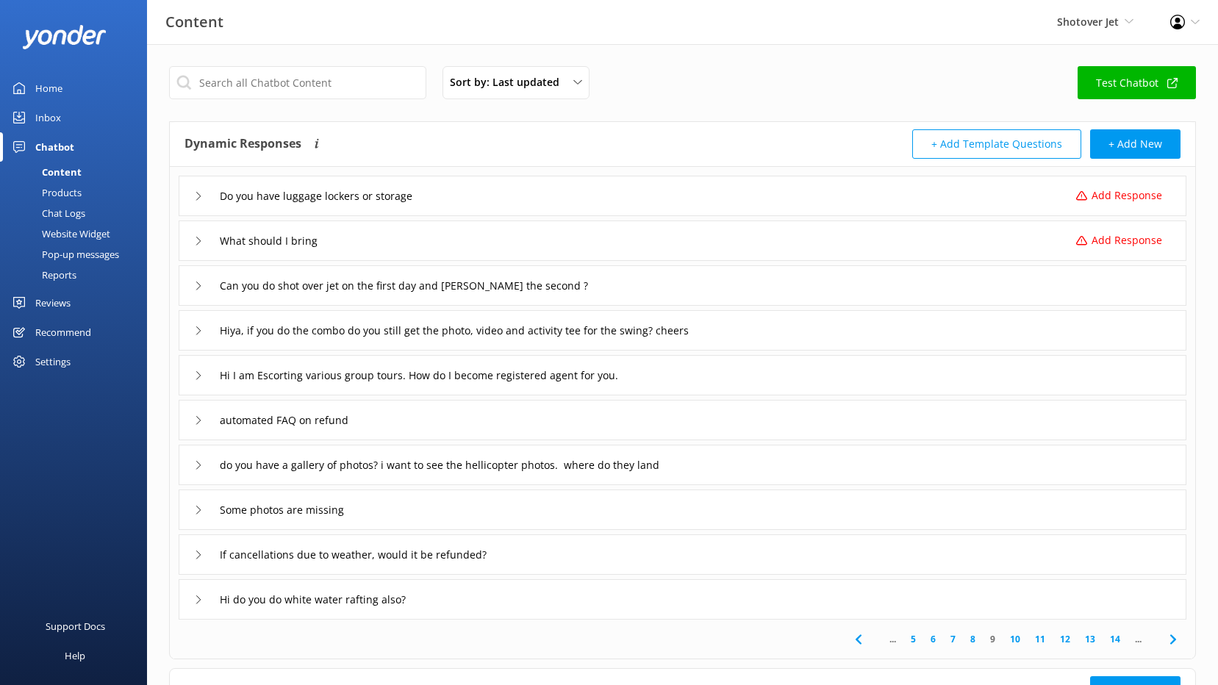
click at [198, 195] on icon at bounding box center [198, 196] width 9 height 9
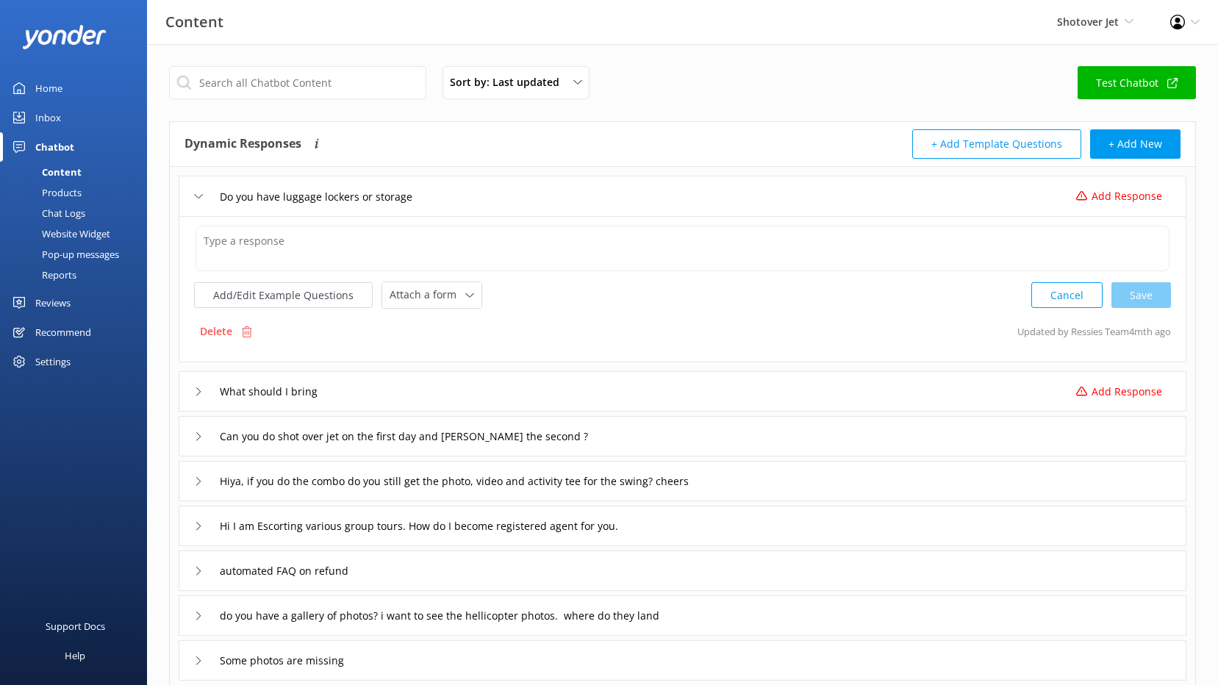
click at [198, 195] on icon at bounding box center [198, 196] width 9 height 9
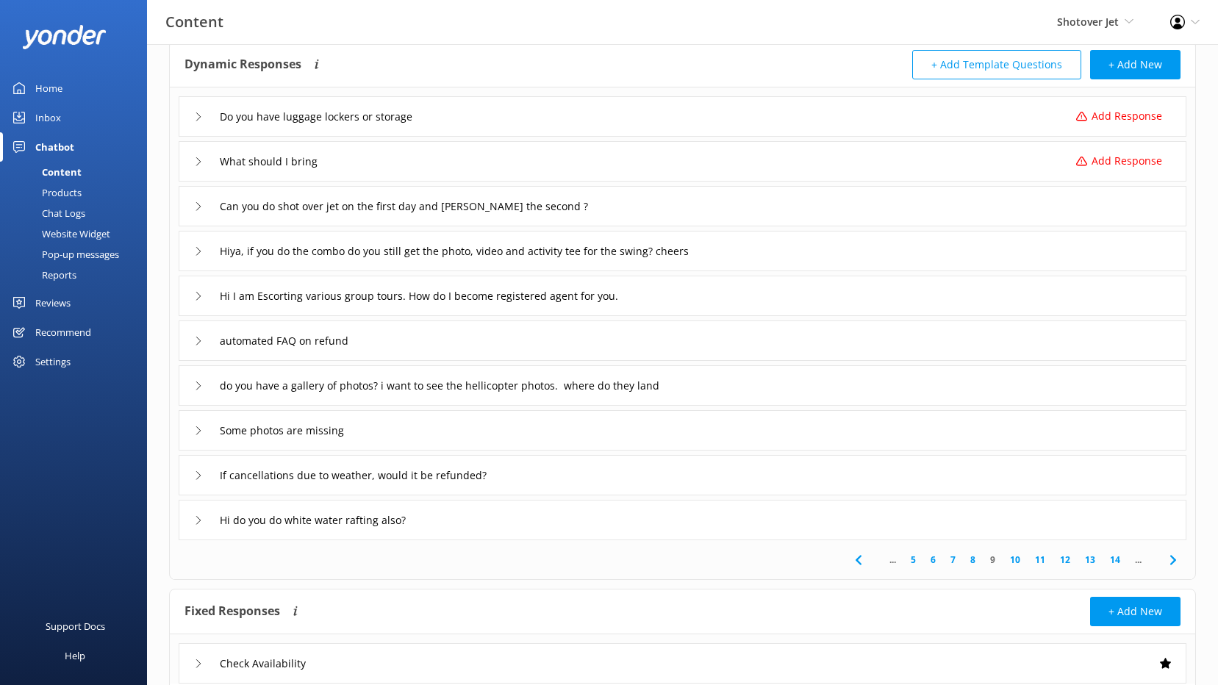
scroll to position [132, 0]
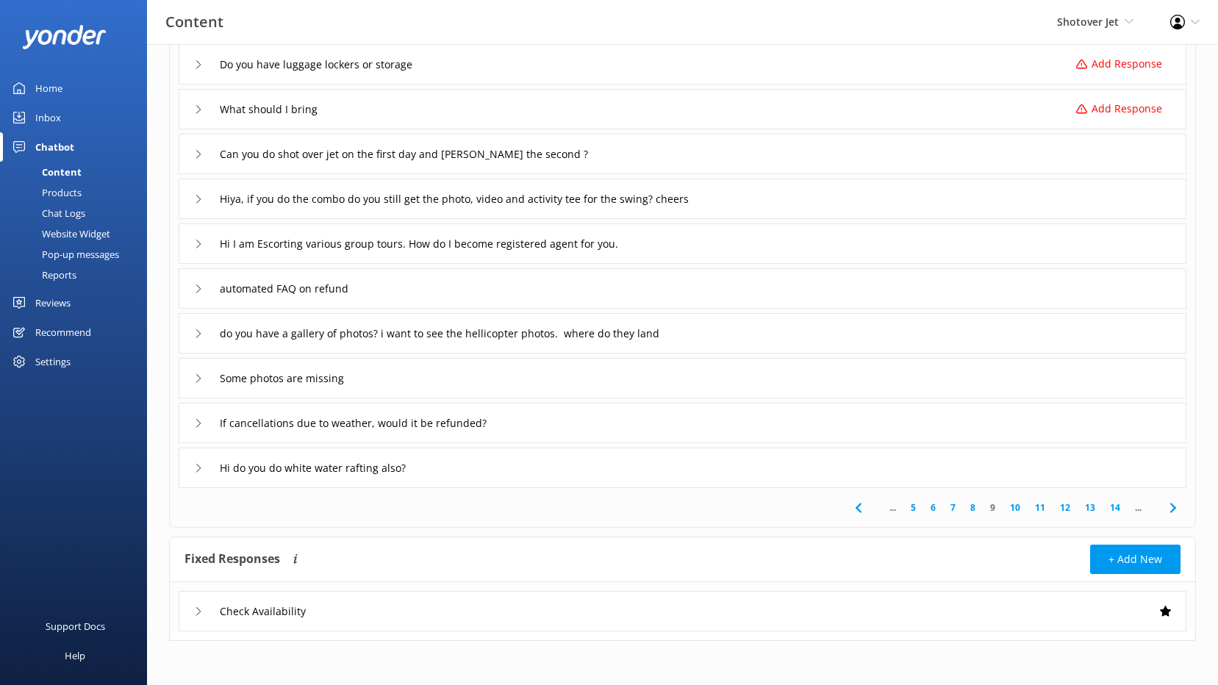
click at [1117, 507] on link "14" at bounding box center [1114, 507] width 25 height 14
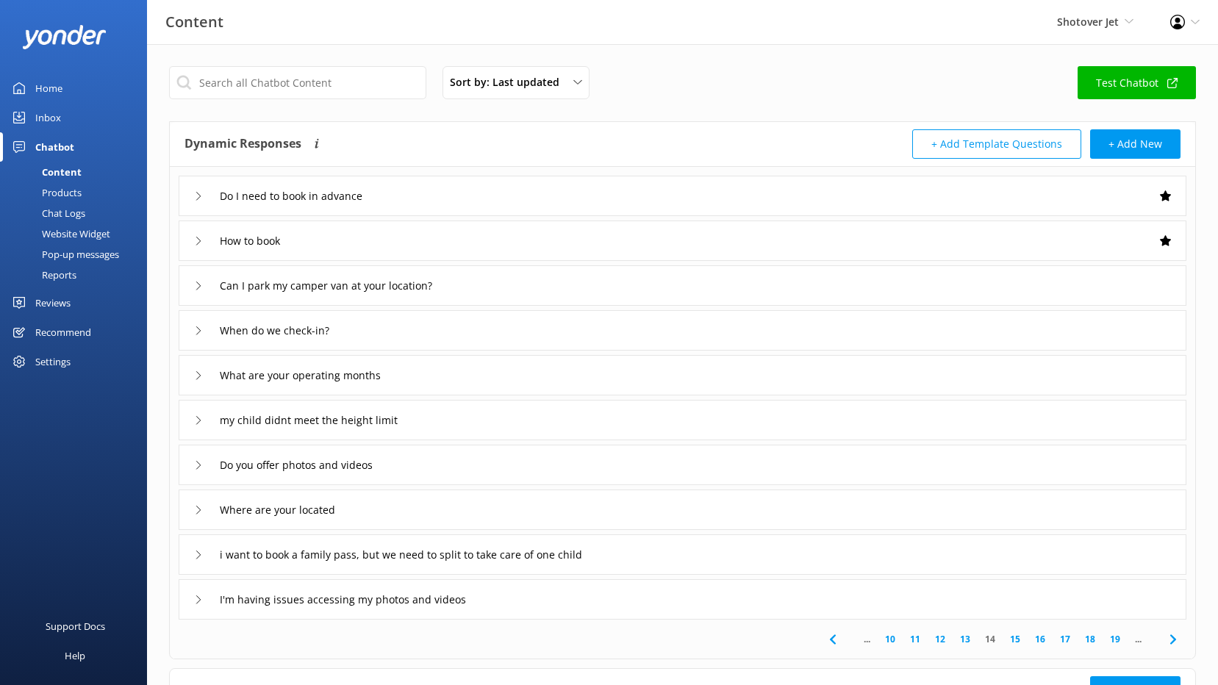
click at [195, 238] on icon at bounding box center [198, 241] width 9 height 9
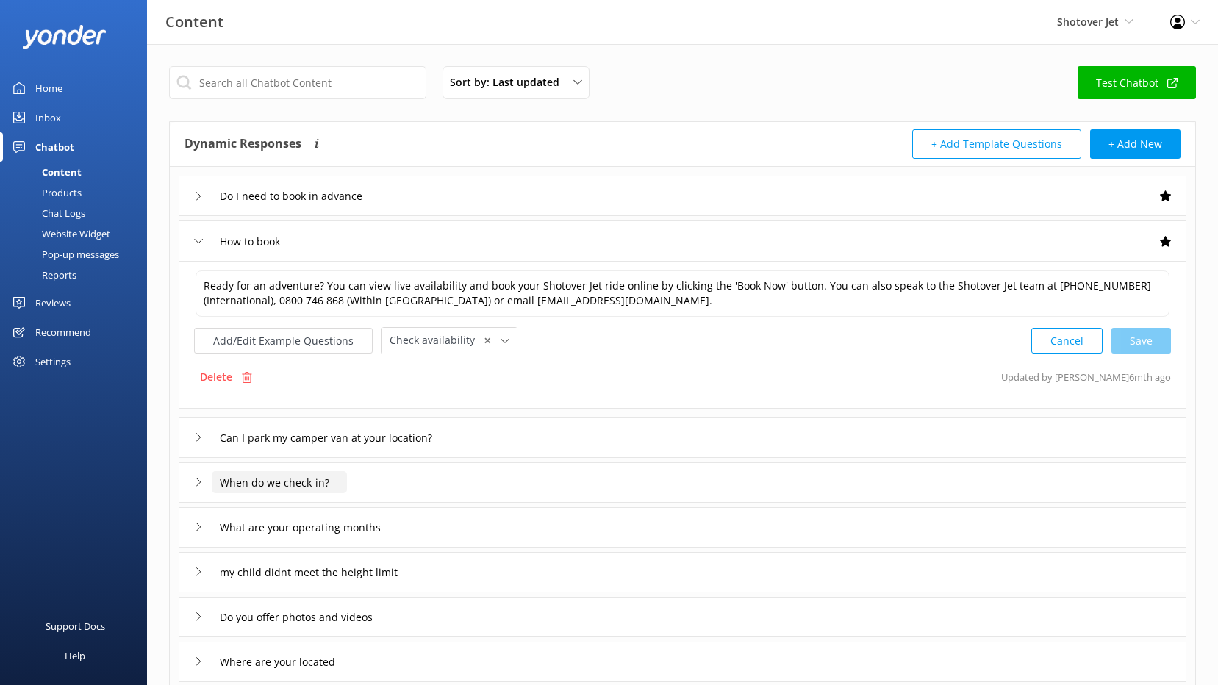
click at [242, 483] on input "When do we check-in?" at bounding box center [279, 482] width 135 height 22
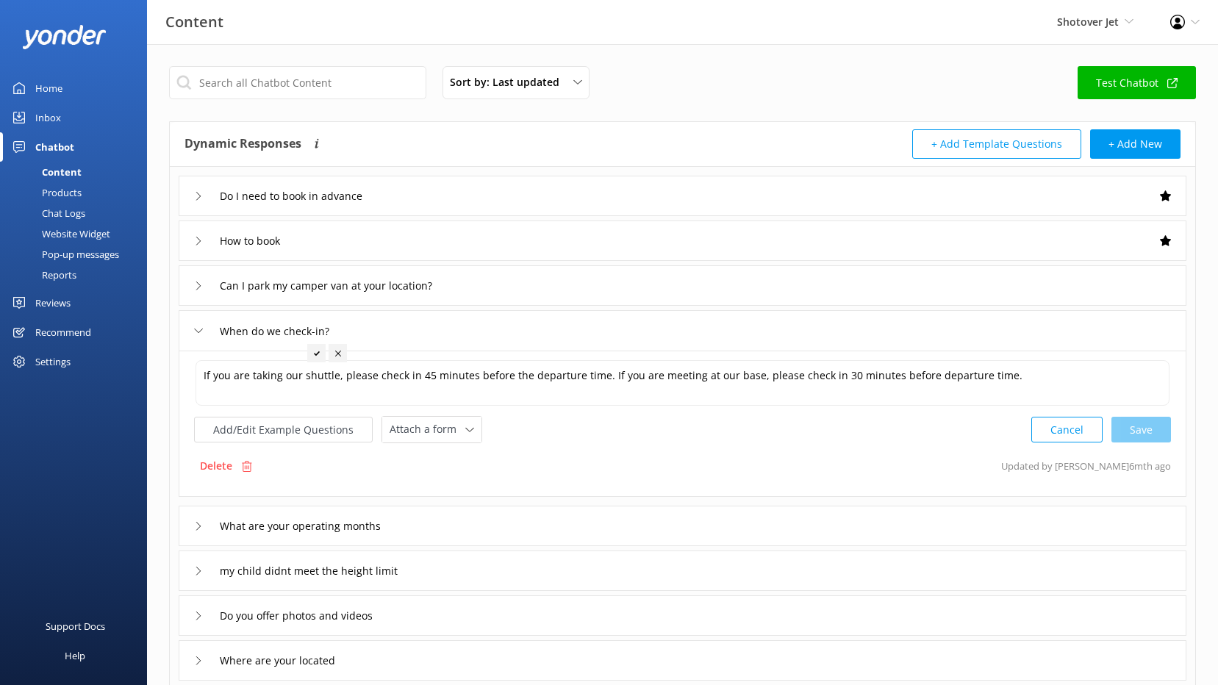
click at [46, 90] on div "Home" at bounding box center [48, 87] width 27 height 29
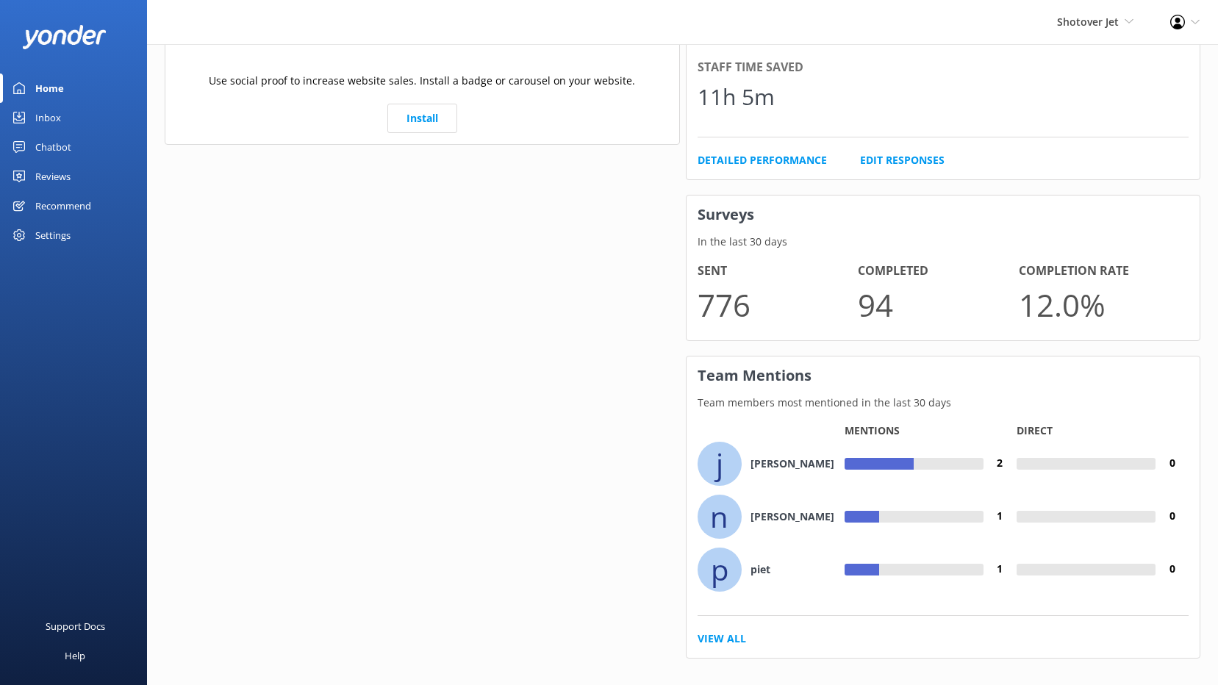
scroll to position [859, 0]
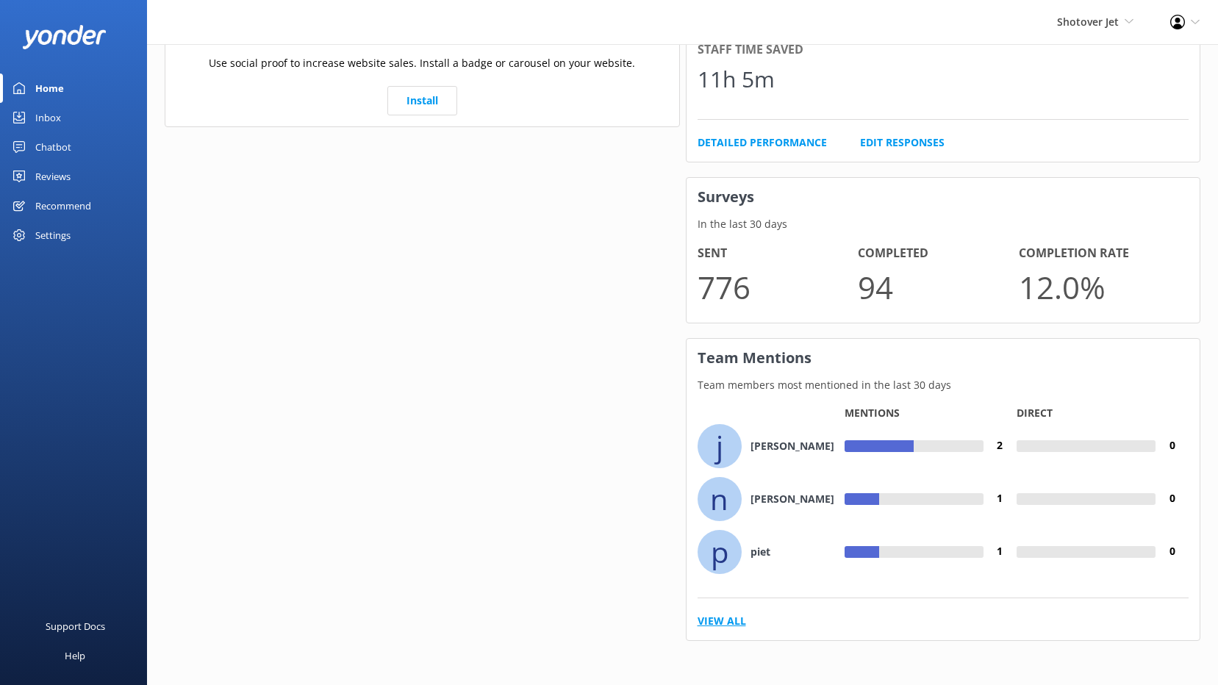
click at [719, 624] on link "View All" at bounding box center [721, 621] width 48 height 16
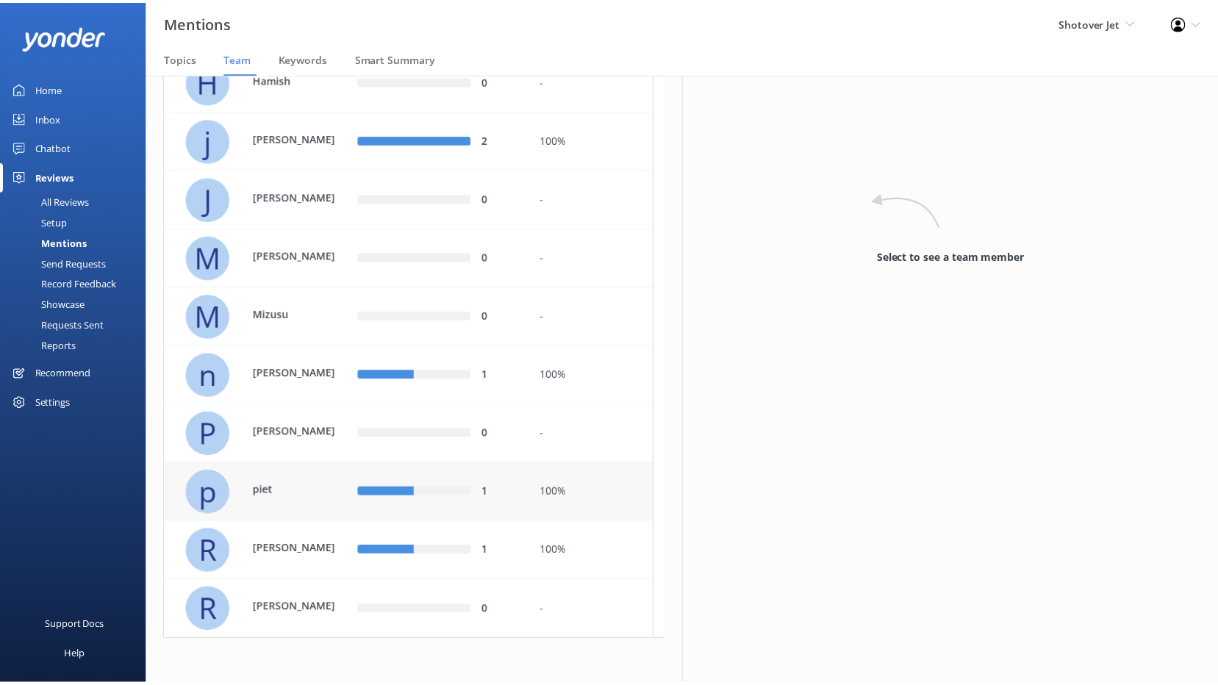
scroll to position [211, 0]
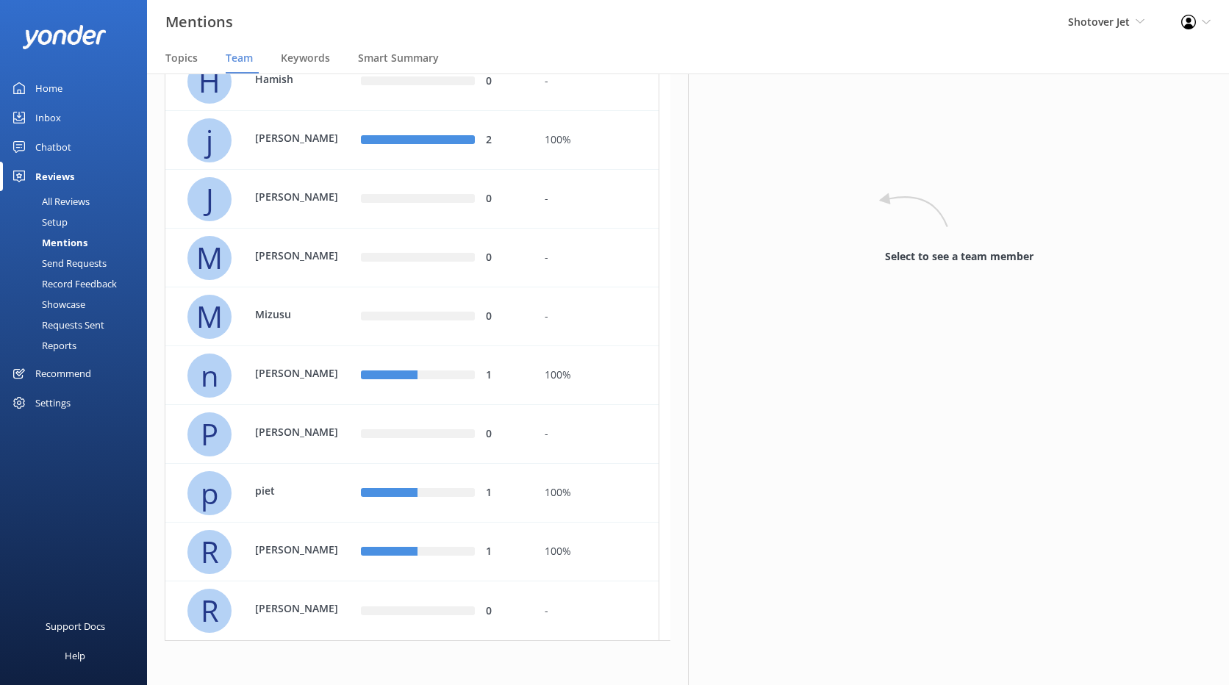
click at [56, 89] on div "Home" at bounding box center [48, 87] width 27 height 29
